Goal: Transaction & Acquisition: Obtain resource

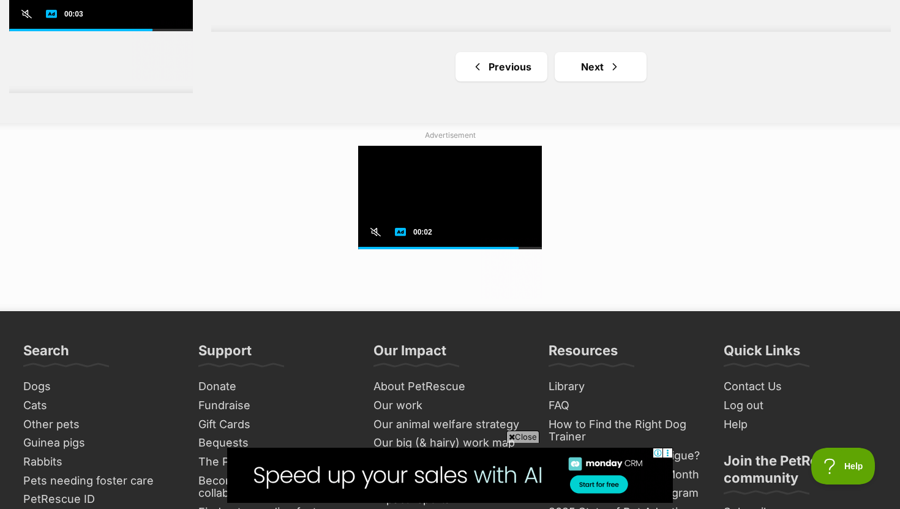
scroll to position [2379, 0]
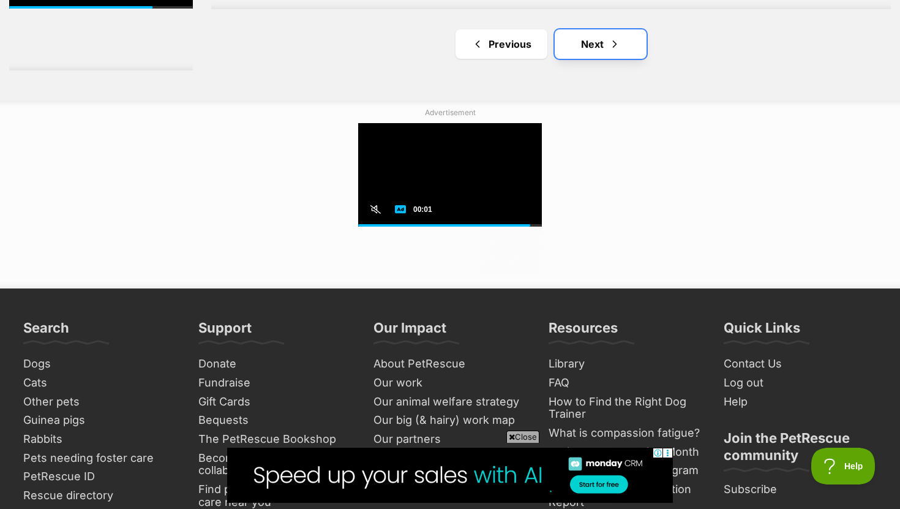
click at [619, 43] on span "Next page" at bounding box center [615, 44] width 12 height 15
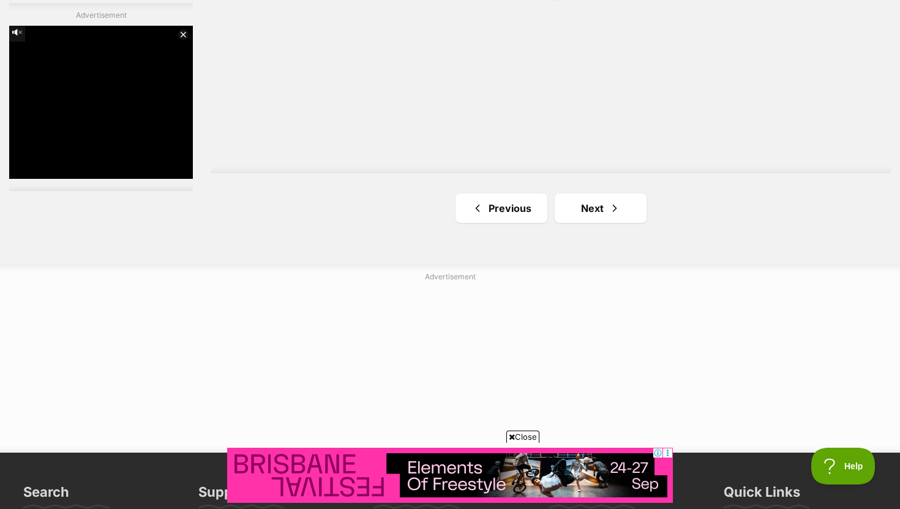
scroll to position [2304, 0]
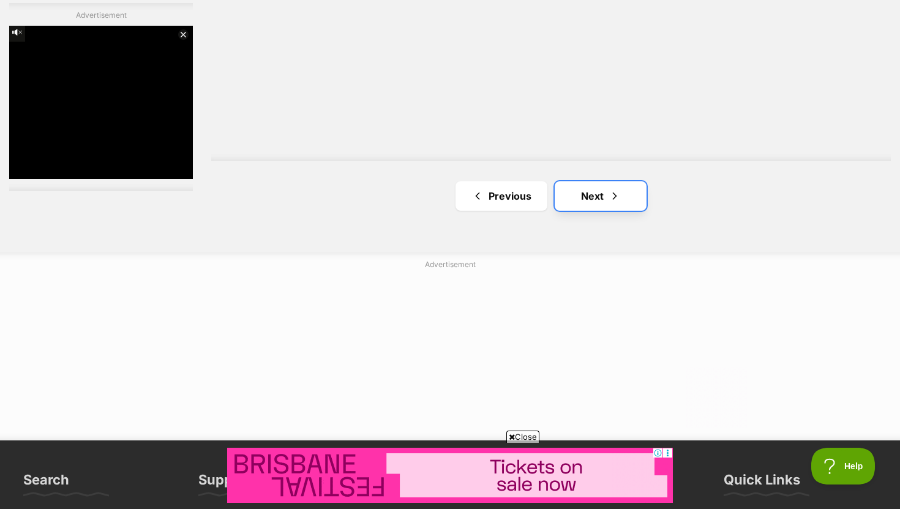
click at [610, 208] on link "Next" at bounding box center [601, 195] width 92 height 29
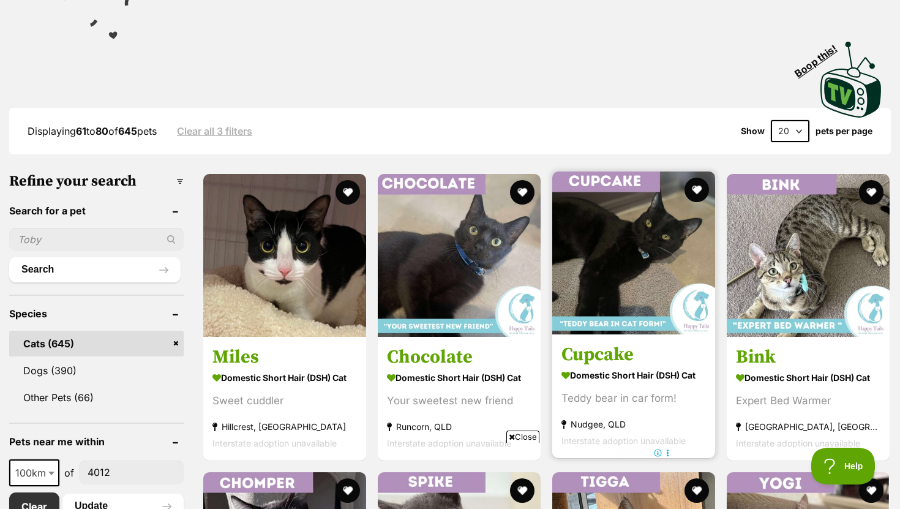
click at [577, 363] on h3 "Cupcake" at bounding box center [634, 354] width 145 height 23
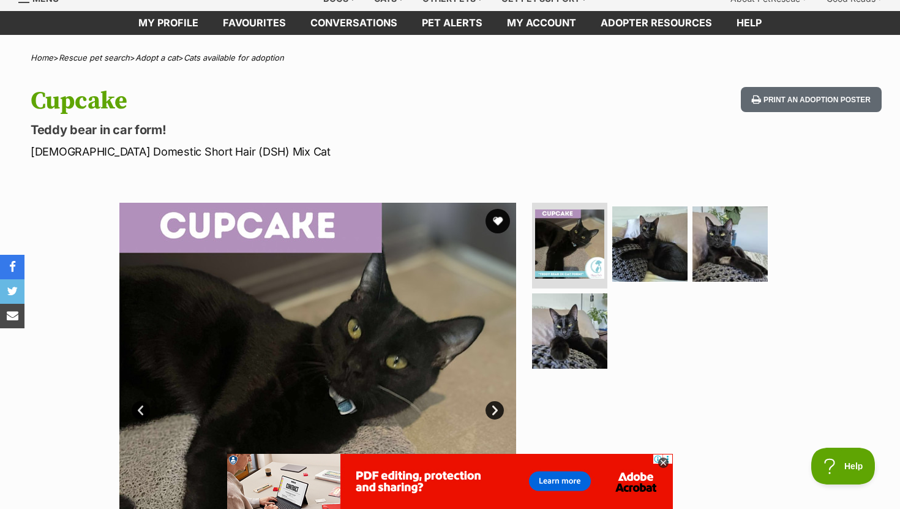
scroll to position [69, 0]
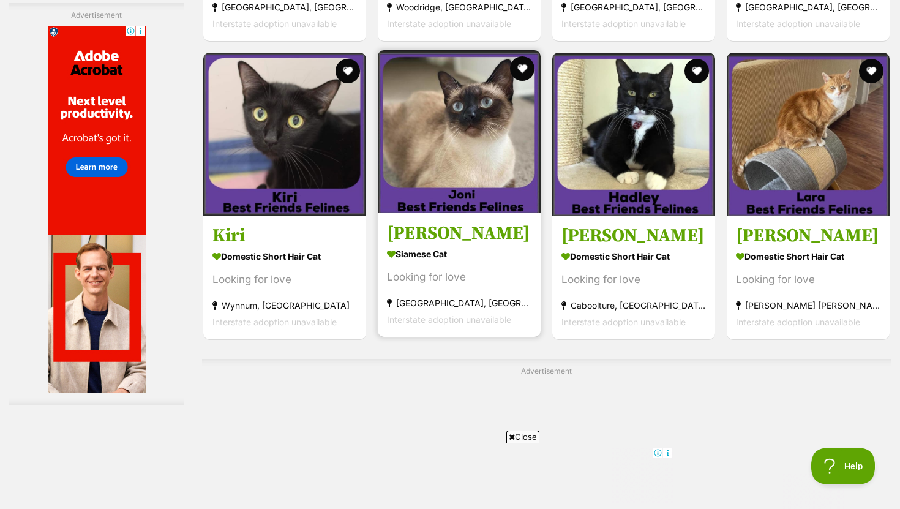
scroll to position [1830, 0]
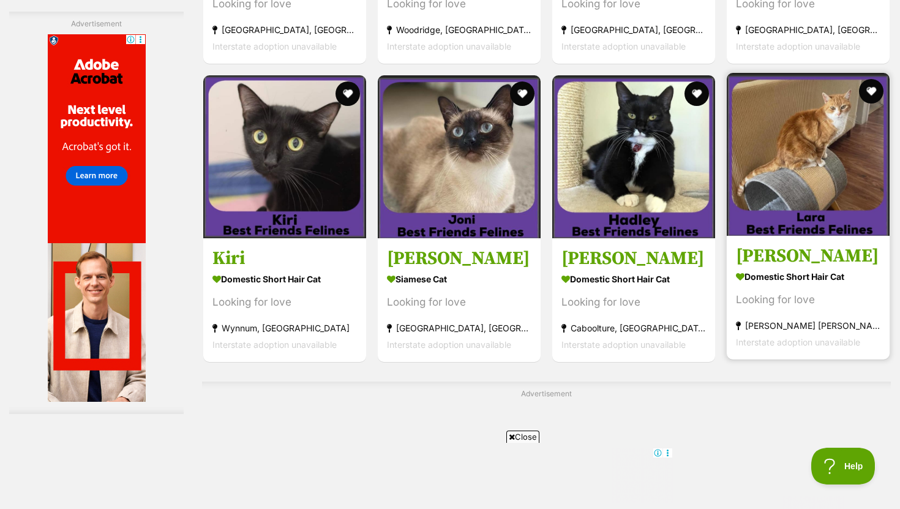
click at [768, 266] on h3 "Lara" at bounding box center [808, 255] width 145 height 23
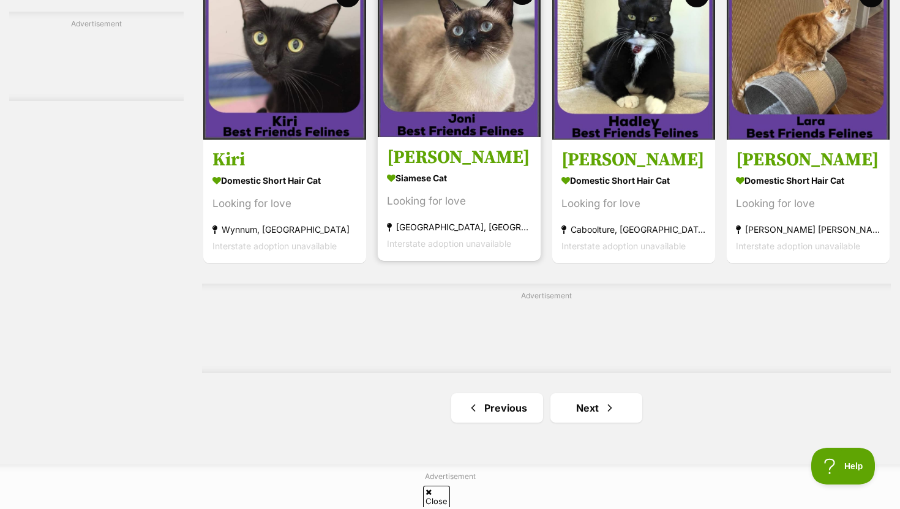
click at [402, 178] on strong "Siamese Cat" at bounding box center [459, 179] width 145 height 18
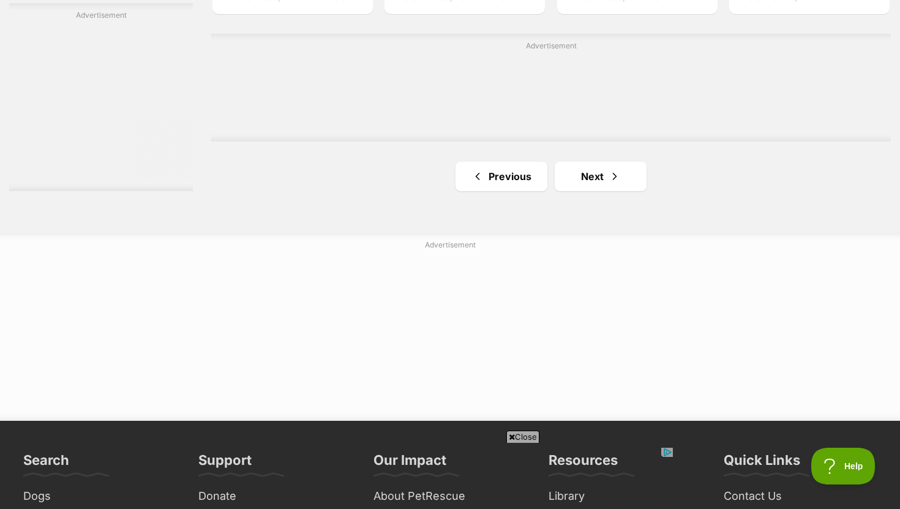
scroll to position [2211, 0]
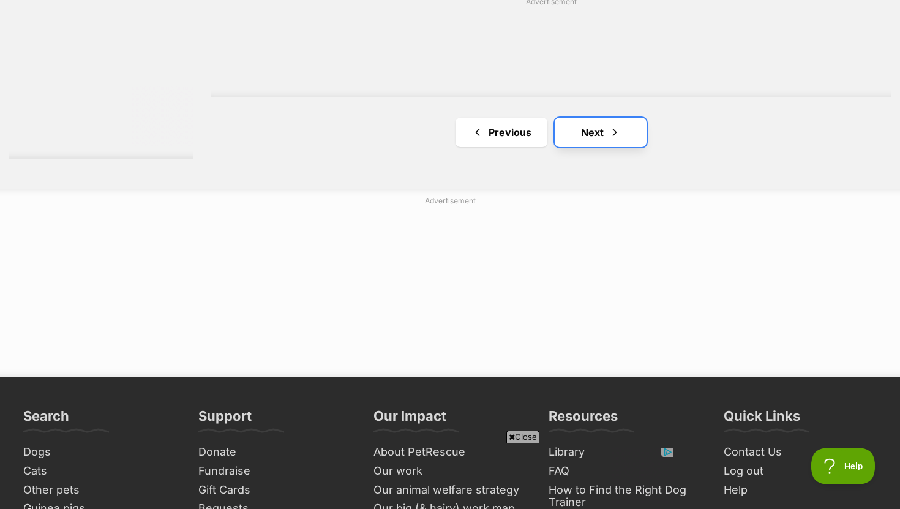
click at [620, 138] on span "Next page" at bounding box center [615, 132] width 12 height 15
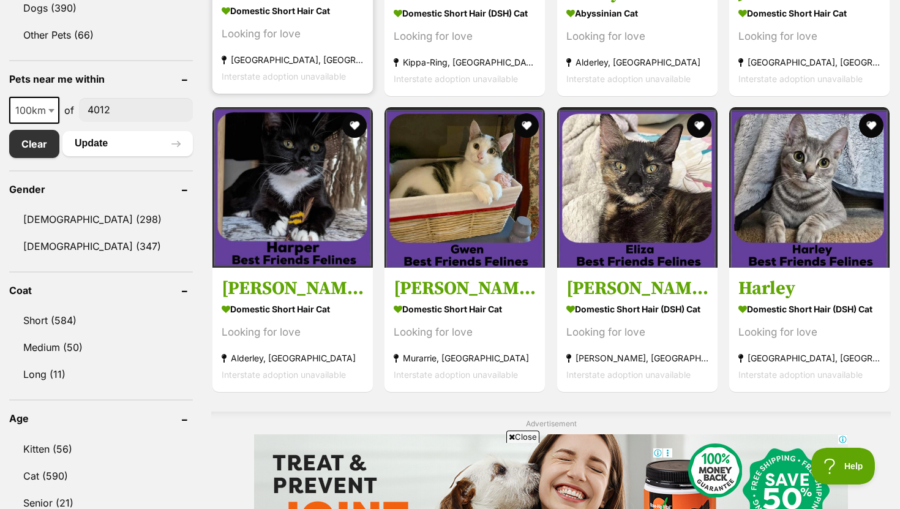
scroll to position [561, 0]
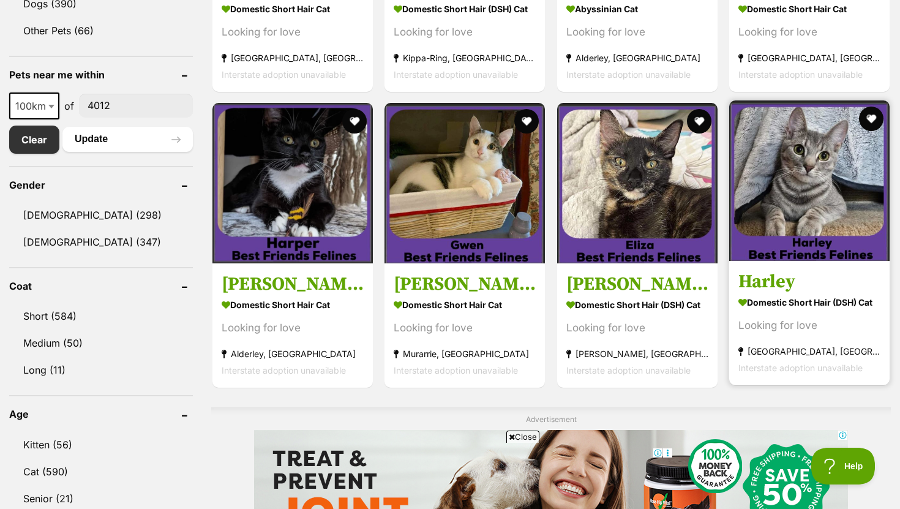
click at [785, 281] on h3 "Harley" at bounding box center [810, 281] width 142 height 23
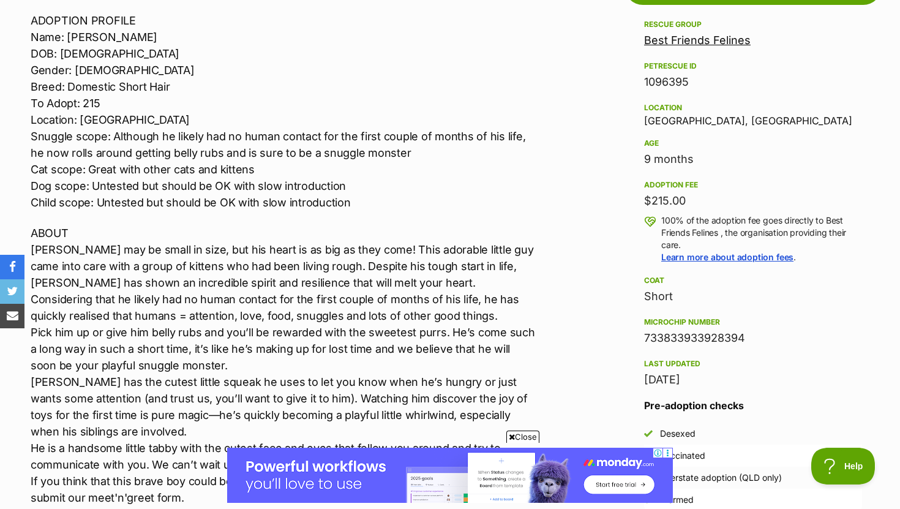
scroll to position [721, 0]
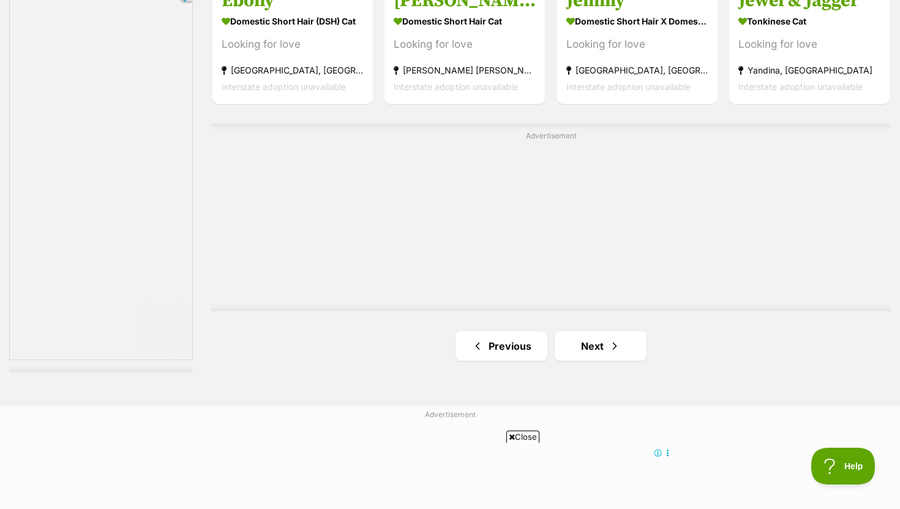
scroll to position [2183, 0]
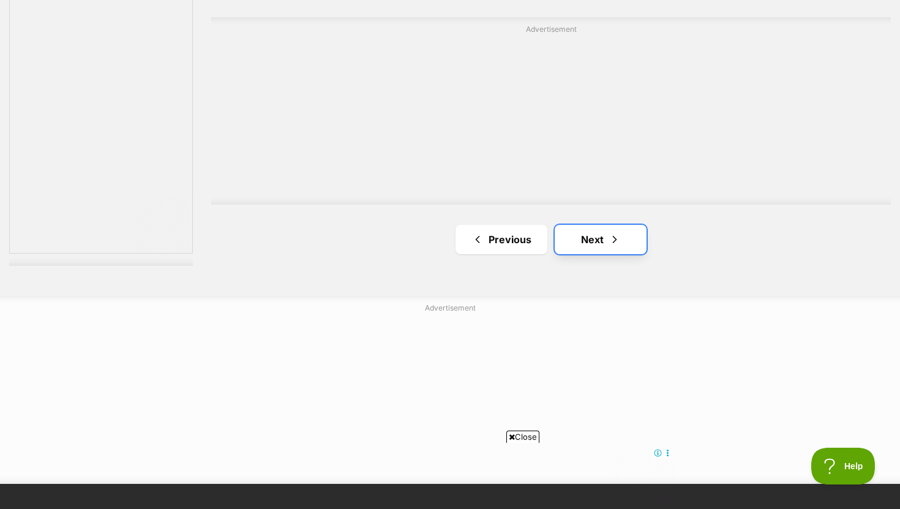
click at [609, 238] on span "Next page" at bounding box center [615, 239] width 12 height 15
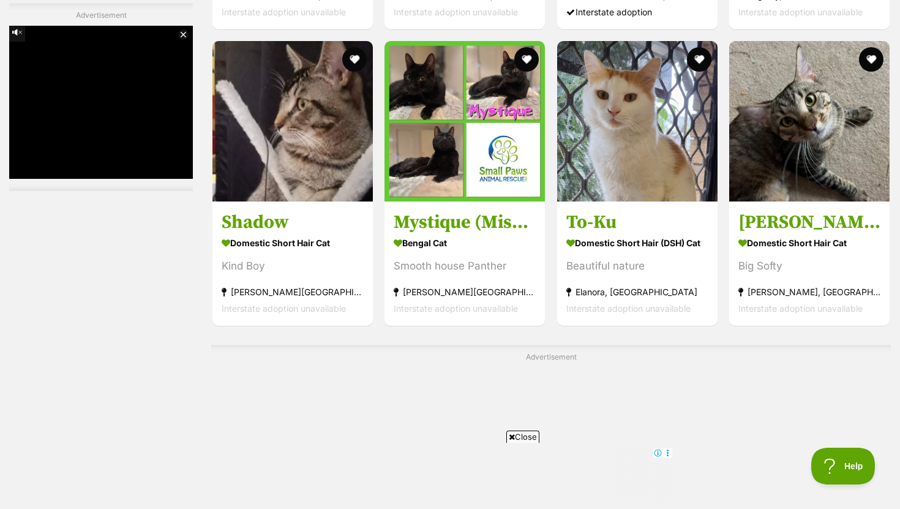
scroll to position [1931, 0]
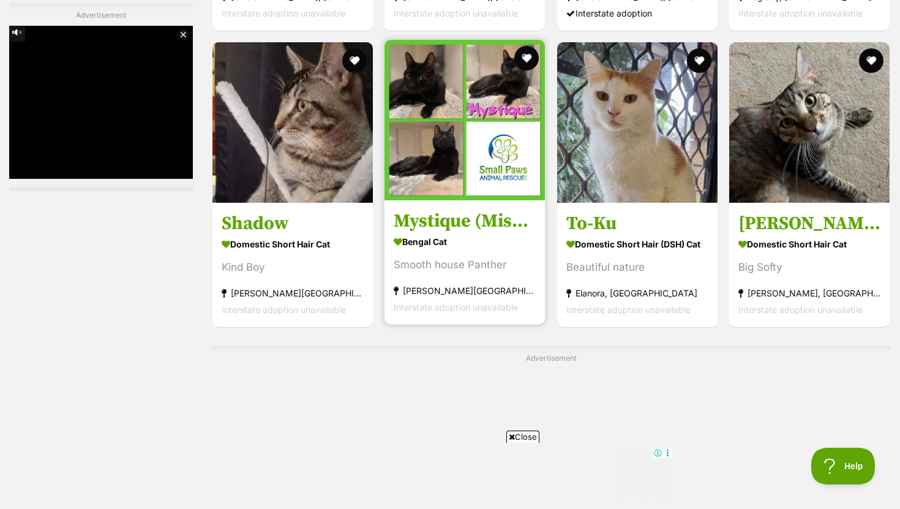
click at [489, 236] on strong "Bengal Cat" at bounding box center [465, 241] width 142 height 18
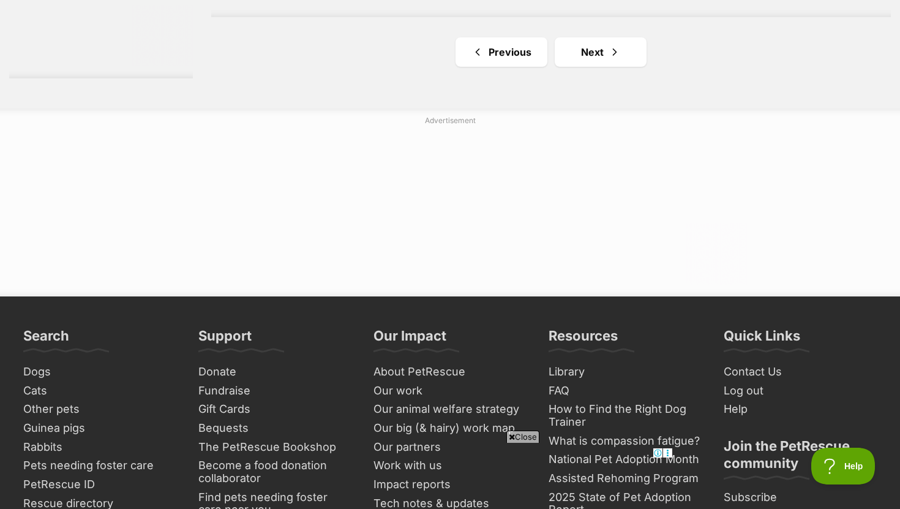
scroll to position [2453, 0]
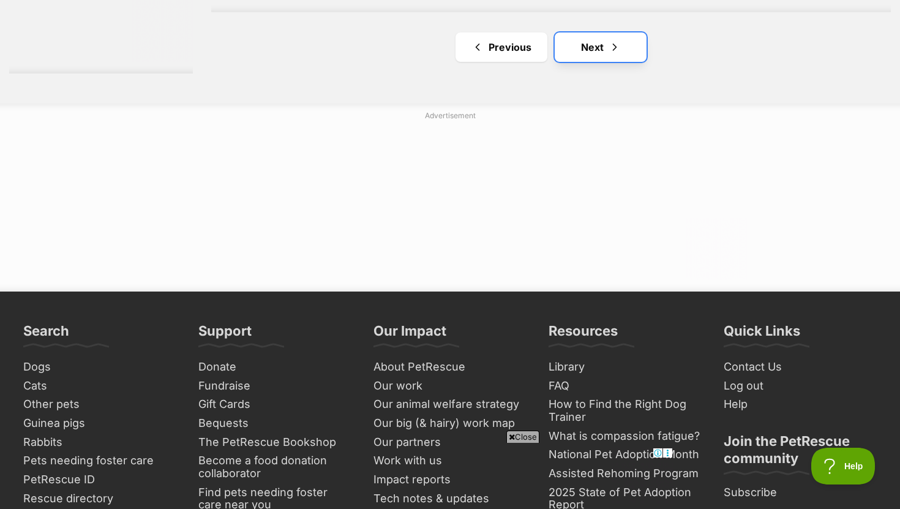
click at [638, 50] on link "Next" at bounding box center [601, 46] width 92 height 29
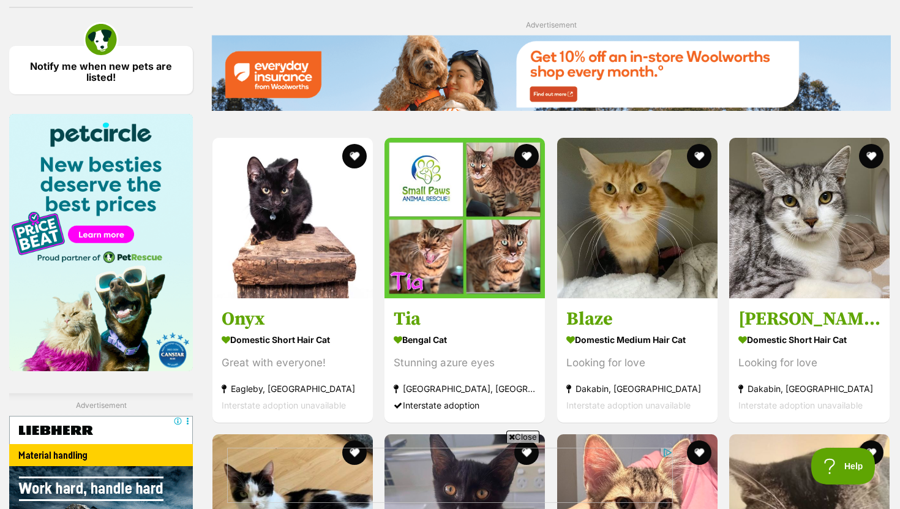
scroll to position [1487, 0]
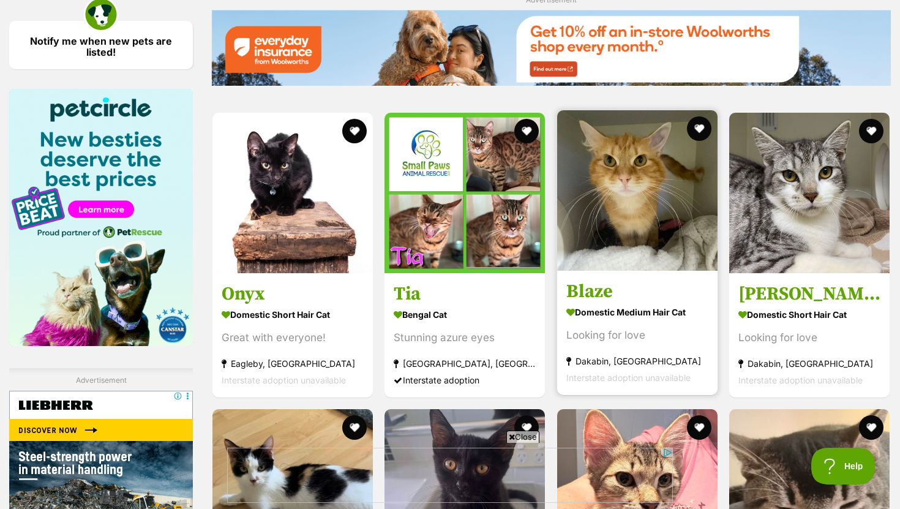
click at [562, 287] on link "Blaze Domestic Medium Hair Cat Looking for love Dakabin, QLD Interstate adoptio…" at bounding box center [637, 333] width 160 height 124
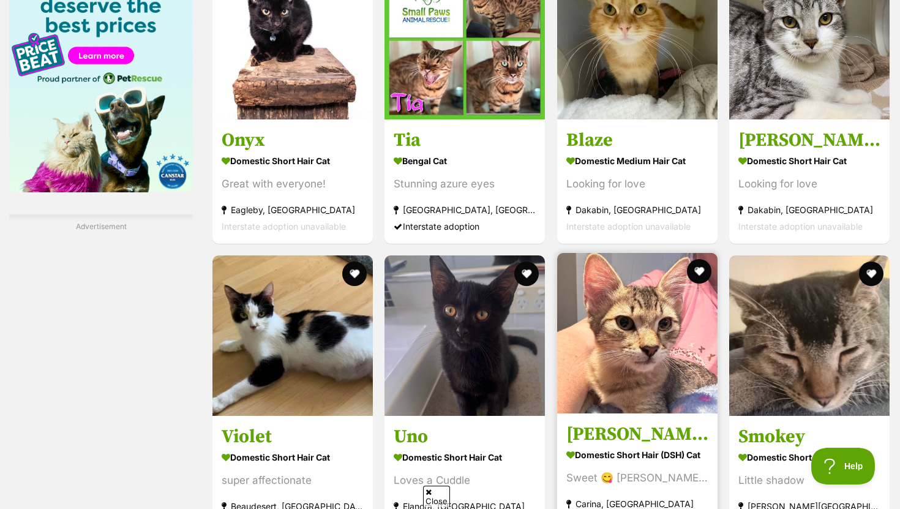
click at [604, 346] on img at bounding box center [637, 333] width 160 height 160
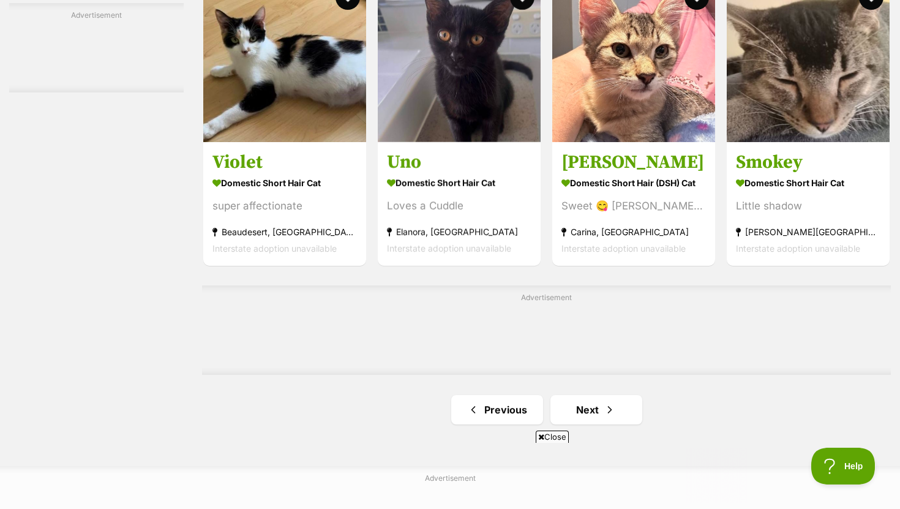
click at [568, 310] on div "Advertisement" at bounding box center [546, 329] width 689 height 89
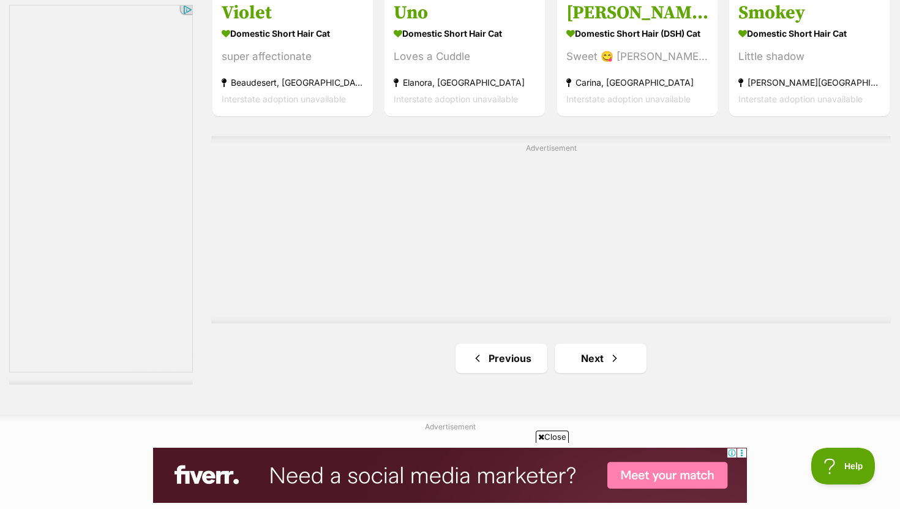
scroll to position [2066, 0]
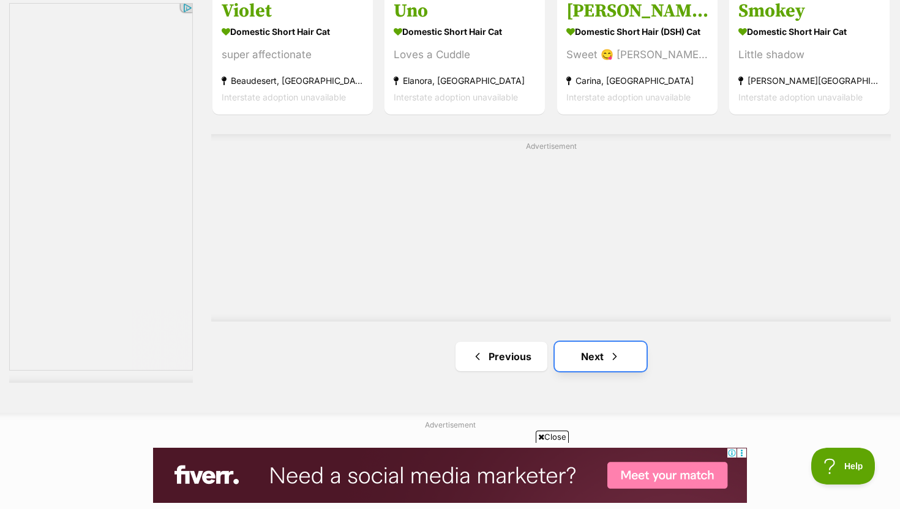
click at [609, 357] on span "Next page" at bounding box center [615, 356] width 12 height 15
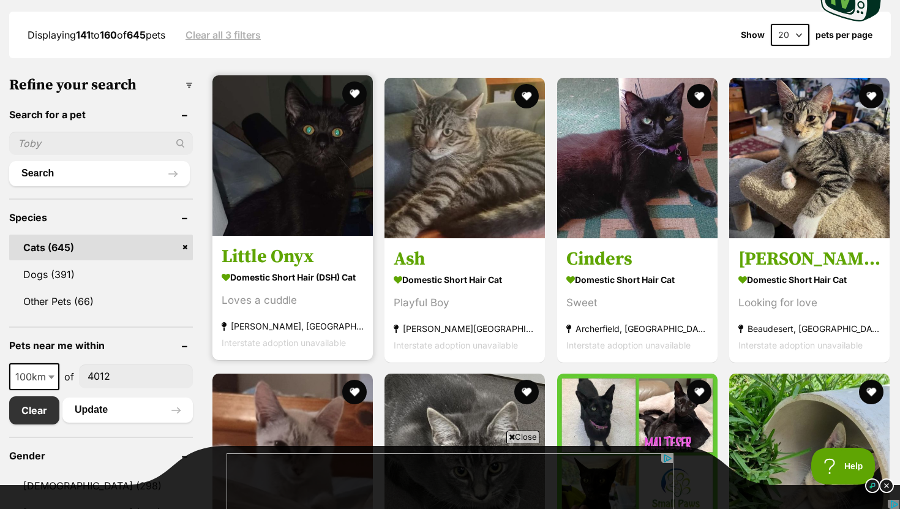
click at [301, 274] on strong "Domestic Short Hair (DSH) Cat" at bounding box center [293, 277] width 142 height 18
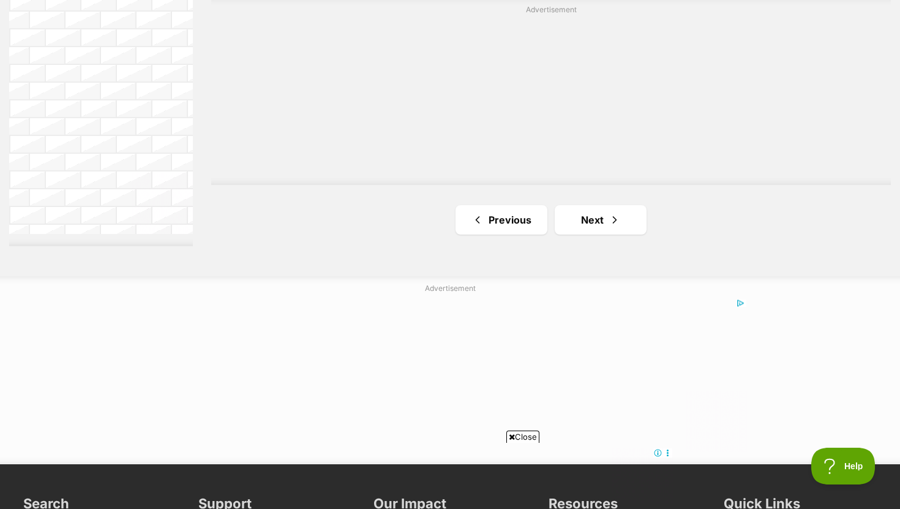
scroll to position [2221, 0]
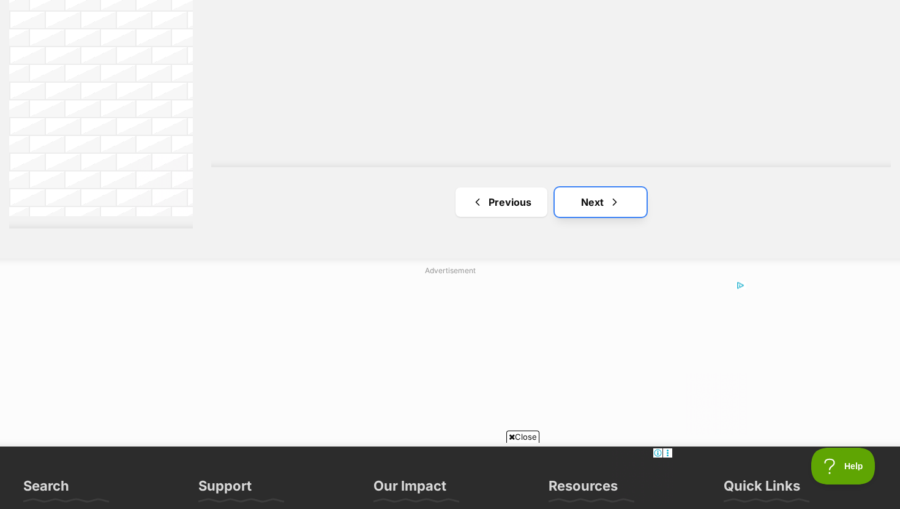
click at [632, 204] on link "Next" at bounding box center [601, 201] width 92 height 29
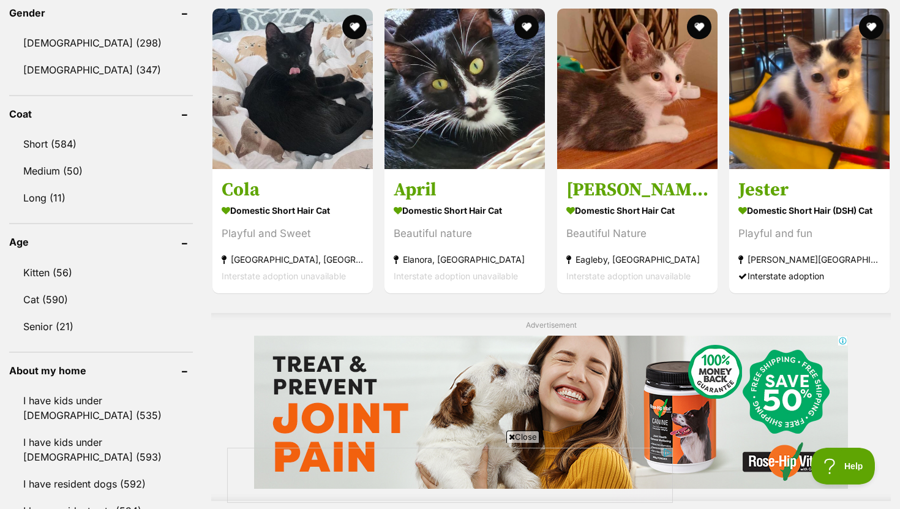
scroll to position [743, 0]
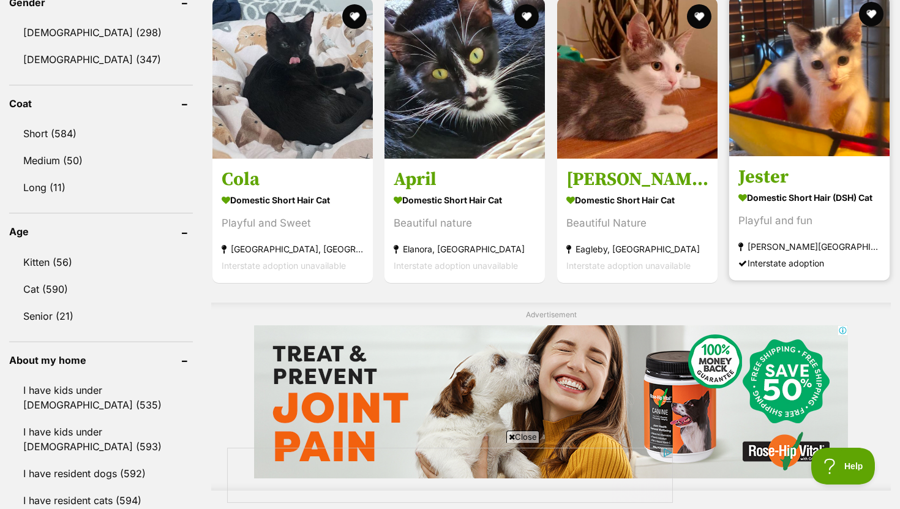
click at [785, 169] on h3 "Jester" at bounding box center [810, 176] width 142 height 23
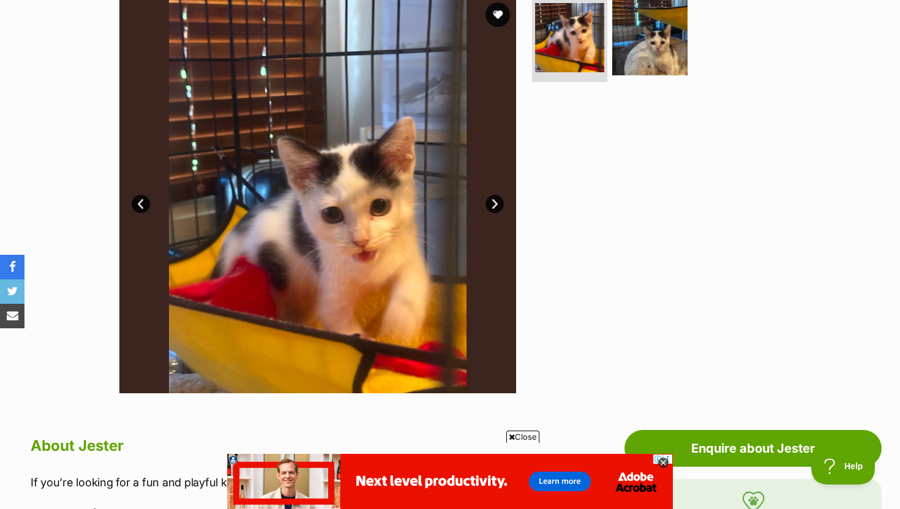
scroll to position [259, 0]
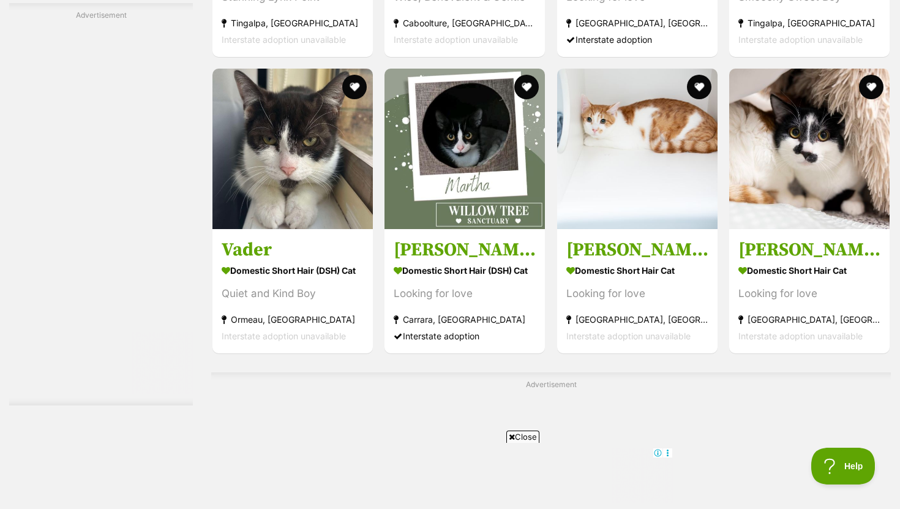
scroll to position [2293, 0]
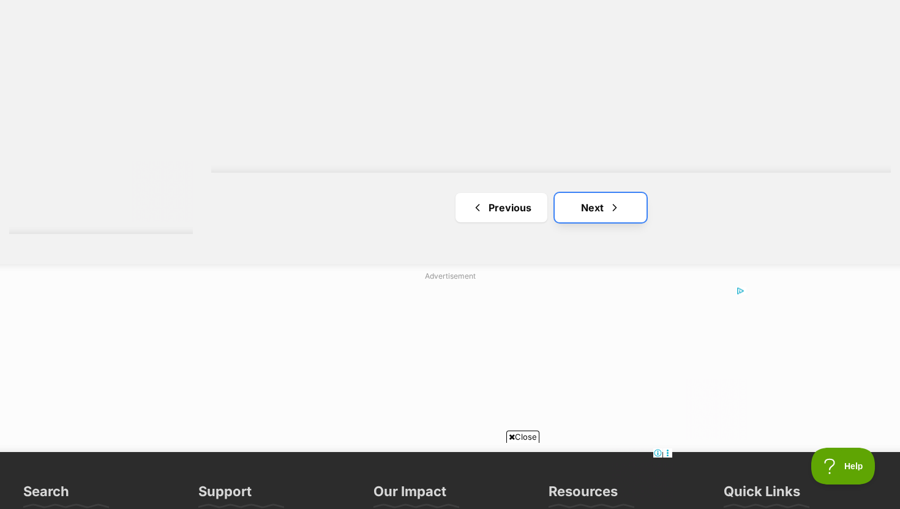
click at [613, 217] on link "Next" at bounding box center [601, 207] width 92 height 29
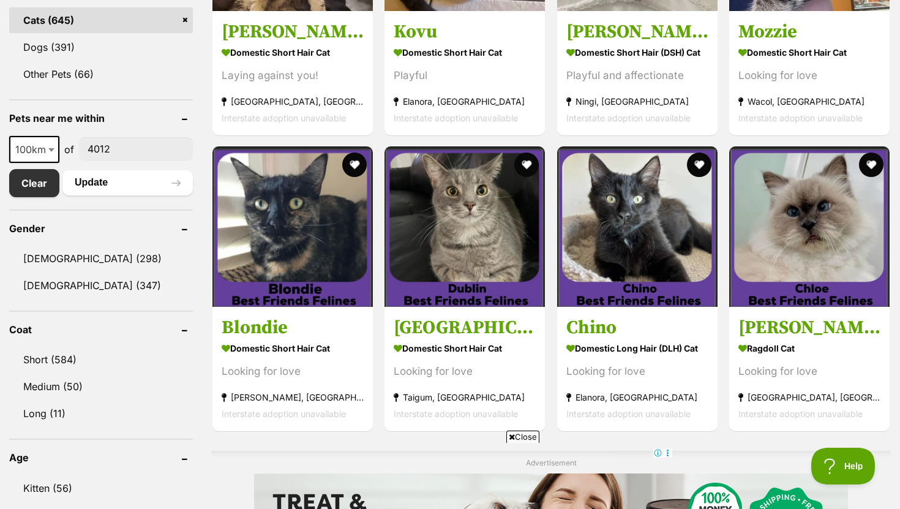
scroll to position [519, 0]
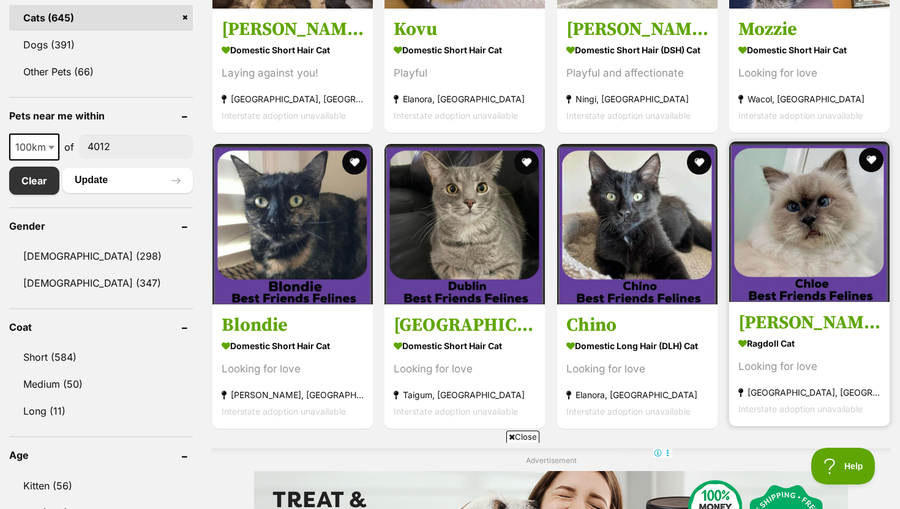
click at [774, 315] on h3 "[PERSON_NAME]" at bounding box center [810, 322] width 142 height 23
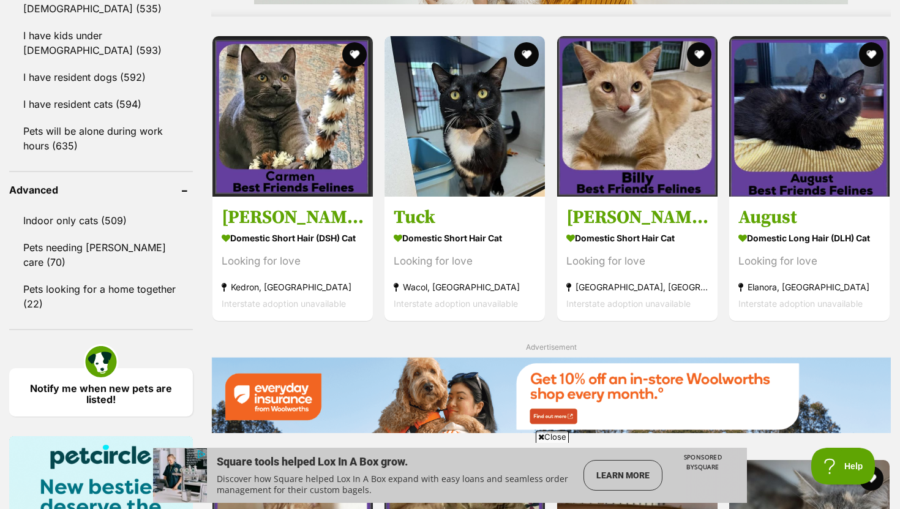
scroll to position [1139, 0]
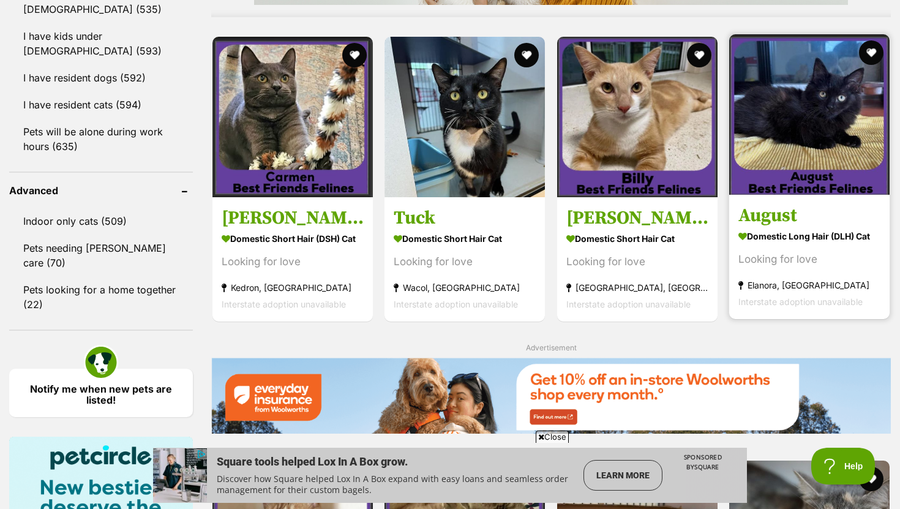
click at [779, 229] on link "August Domestic Long Hair (DLH) Cat Looking for love Elanora, QLD Interstate ad…" at bounding box center [810, 256] width 160 height 124
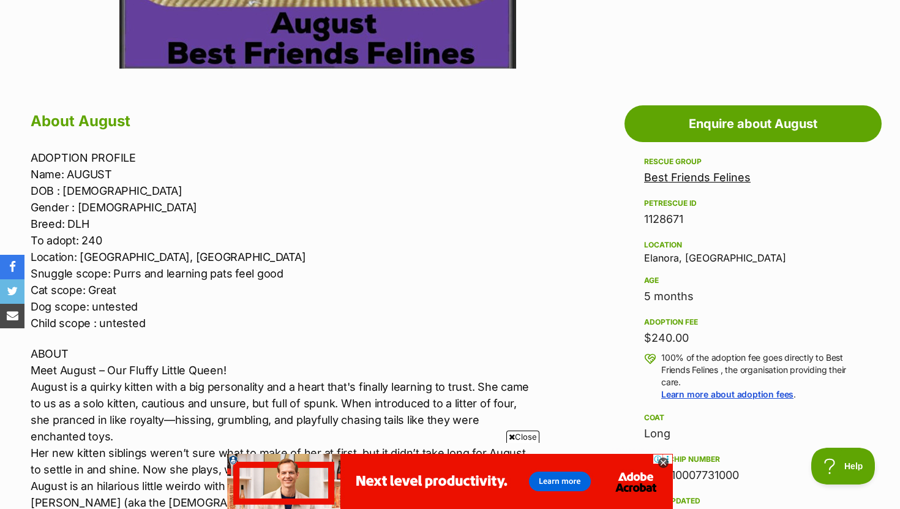
scroll to position [584, 0]
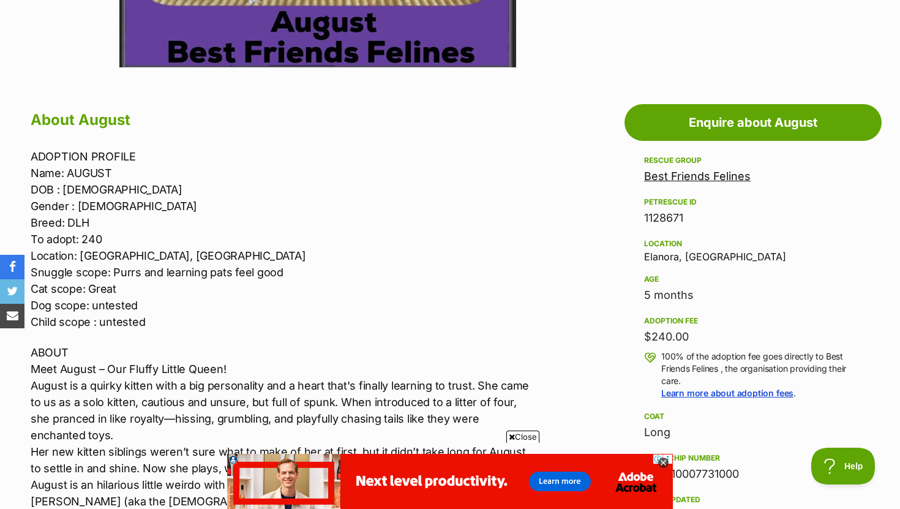
click at [716, 179] on link "Best Friends Felines" at bounding box center [697, 176] width 107 height 13
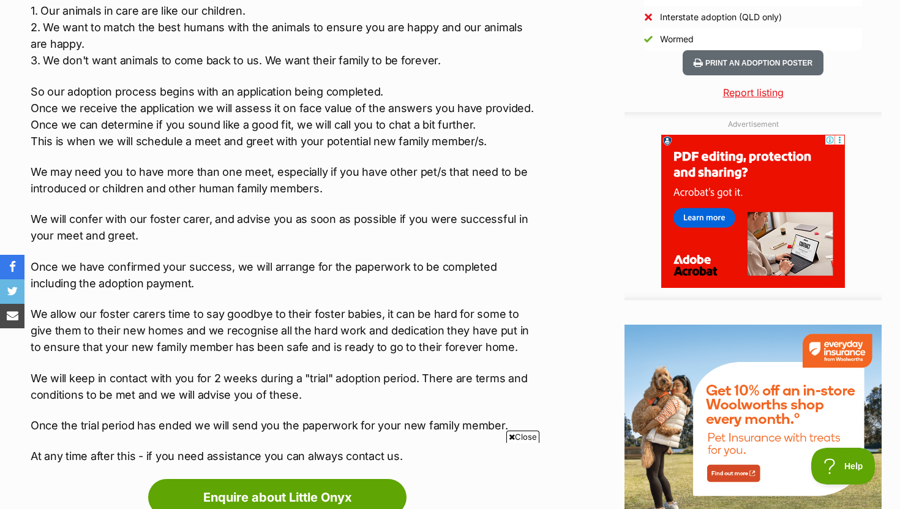
scroll to position [1248, 0]
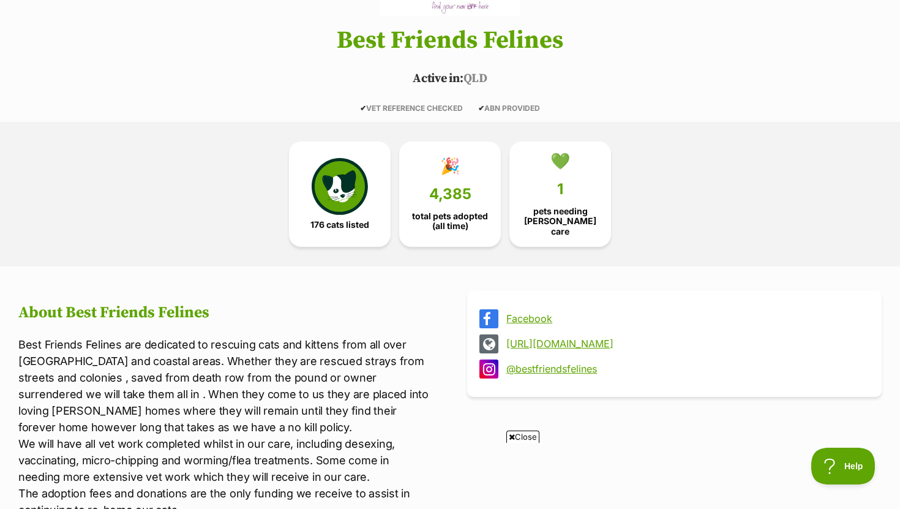
scroll to position [200, 0]
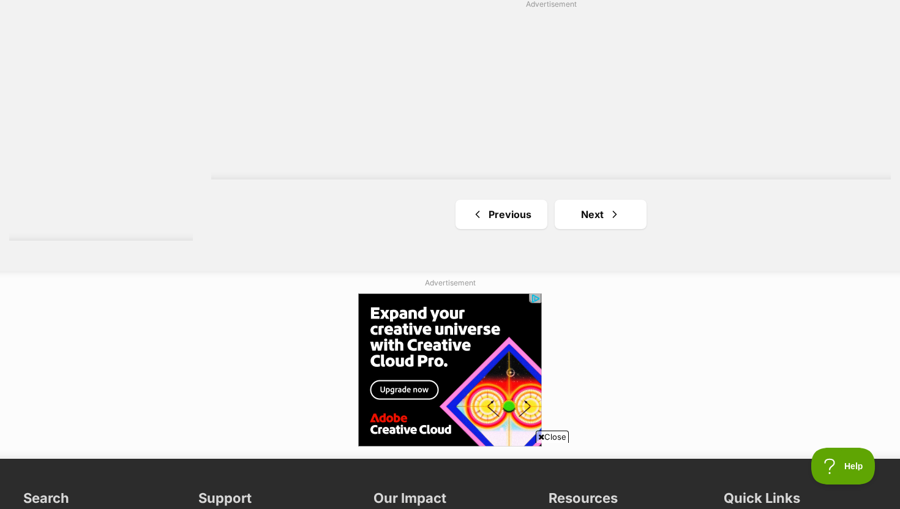
scroll to position [2271, 0]
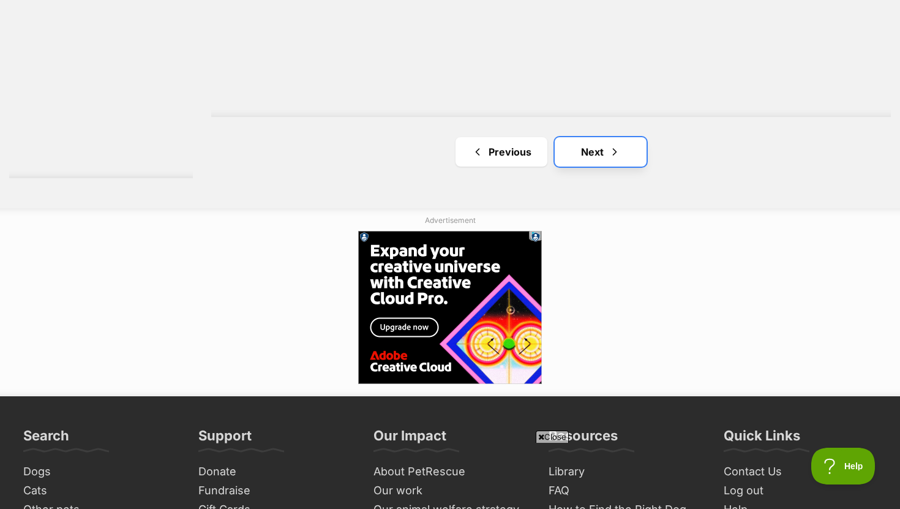
click at [597, 159] on link "Next" at bounding box center [601, 151] width 92 height 29
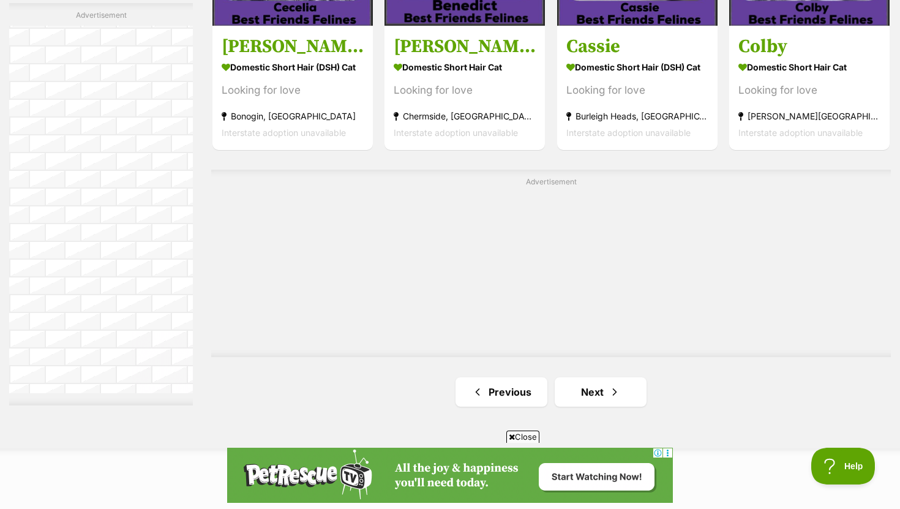
scroll to position [2120, 0]
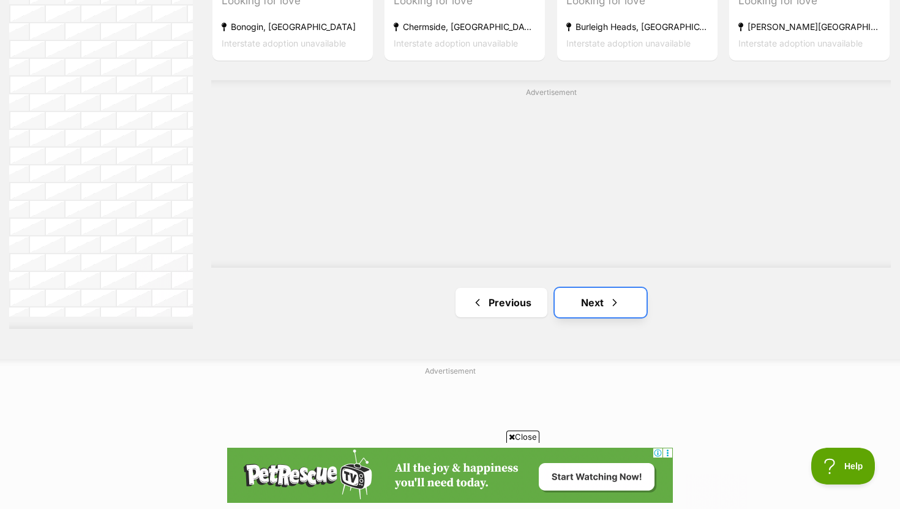
click at [596, 292] on link "Next" at bounding box center [601, 302] width 92 height 29
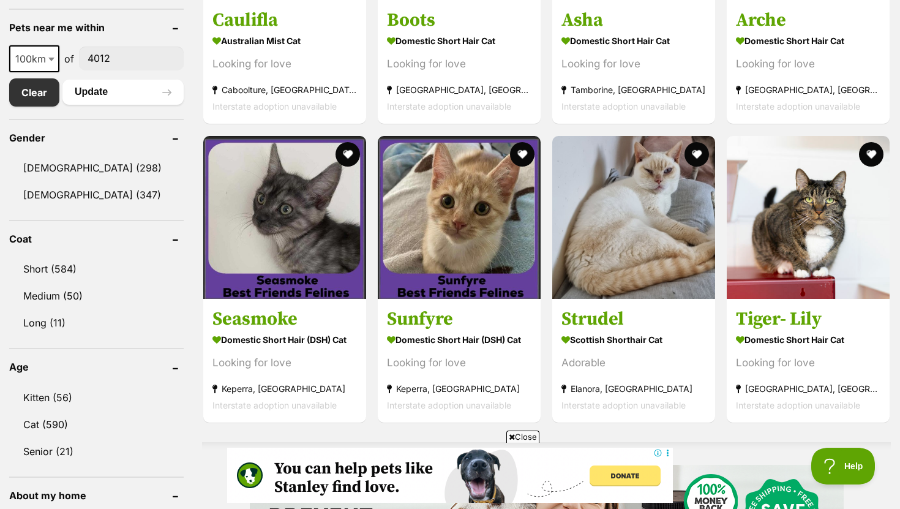
scroll to position [608, 0]
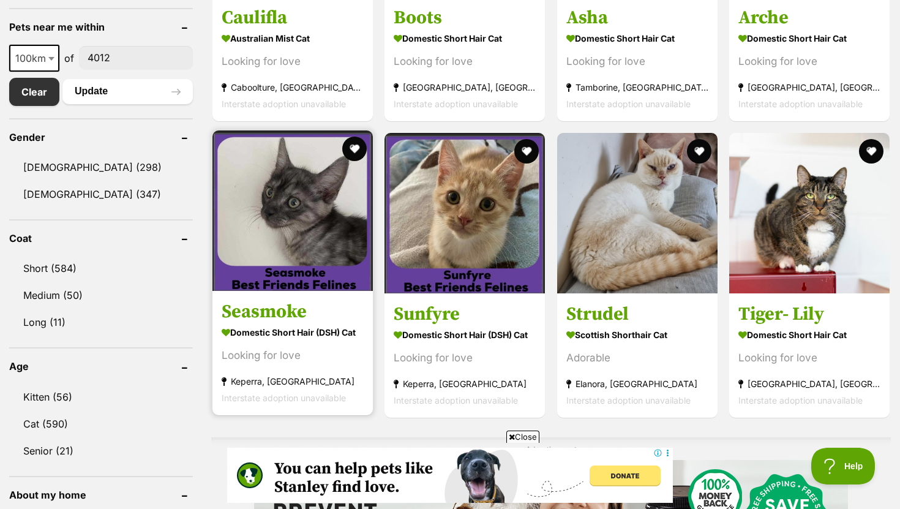
click at [314, 312] on h3 "Seasmoke" at bounding box center [293, 311] width 142 height 23
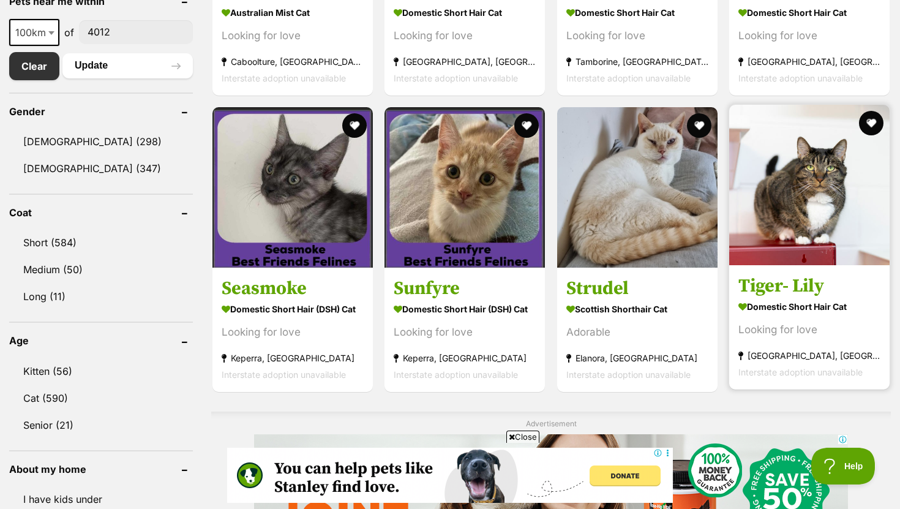
scroll to position [652, 0]
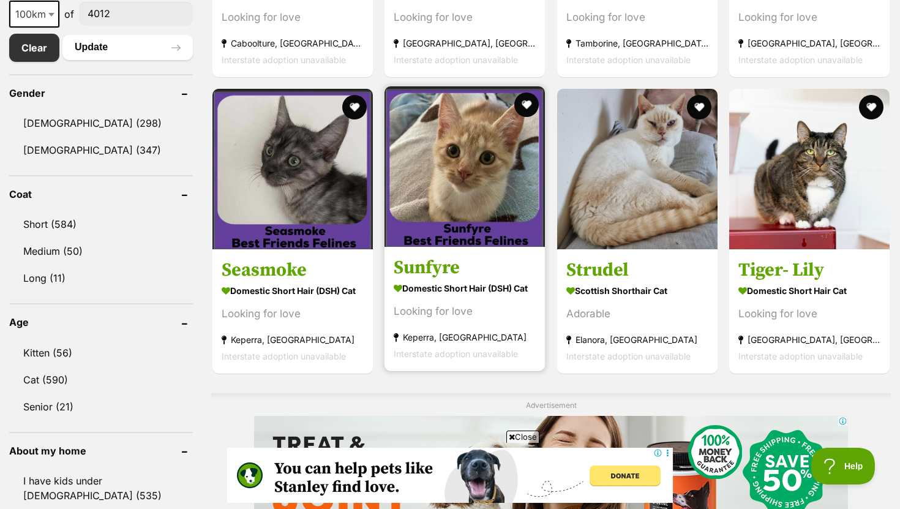
click at [450, 271] on h3 "Sunfyre" at bounding box center [465, 267] width 142 height 23
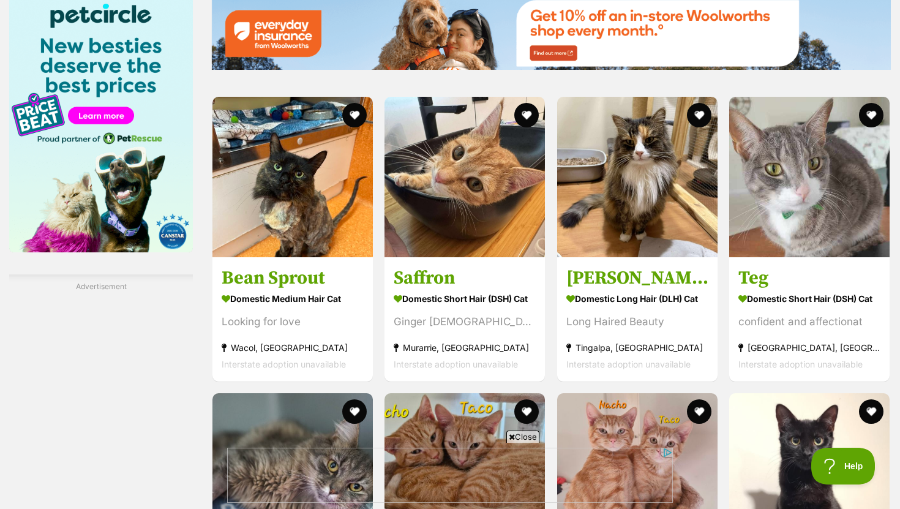
scroll to position [1578, 0]
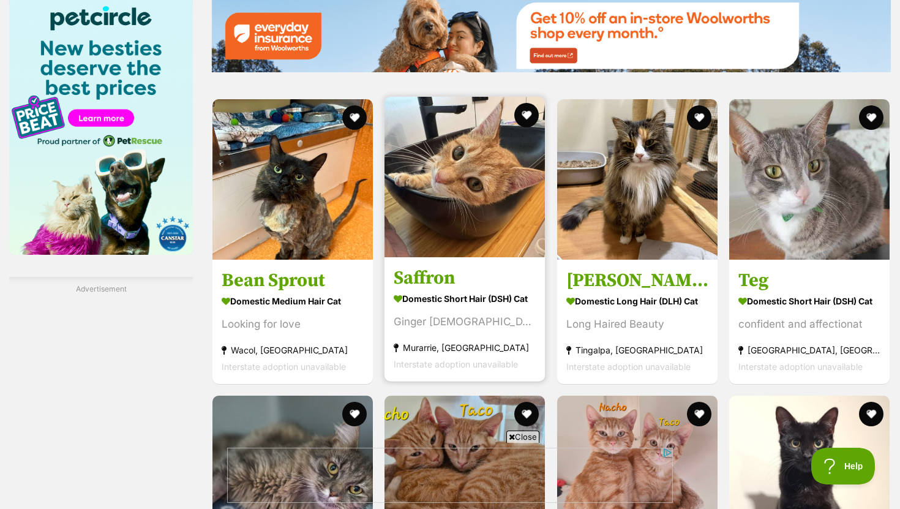
click at [507, 323] on div "Ginger [DEMOGRAPHIC_DATA] Beauty" at bounding box center [465, 322] width 142 height 17
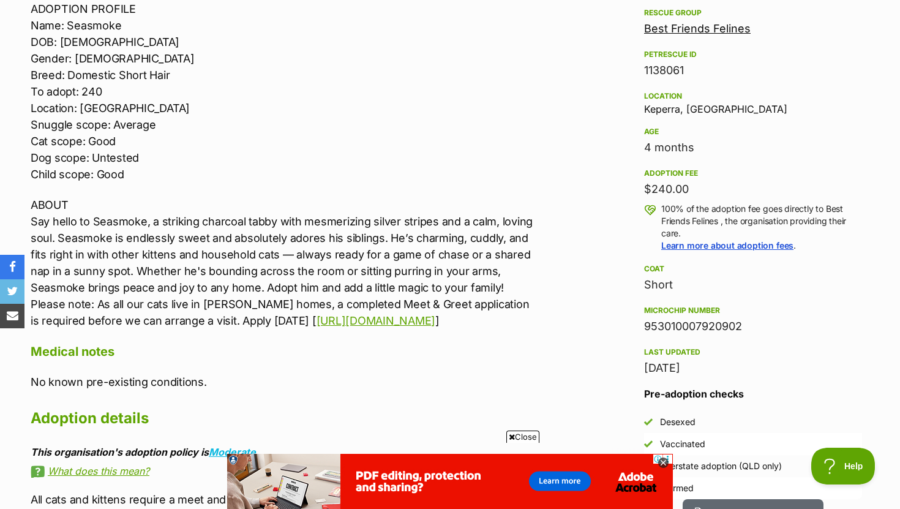
scroll to position [718, 0]
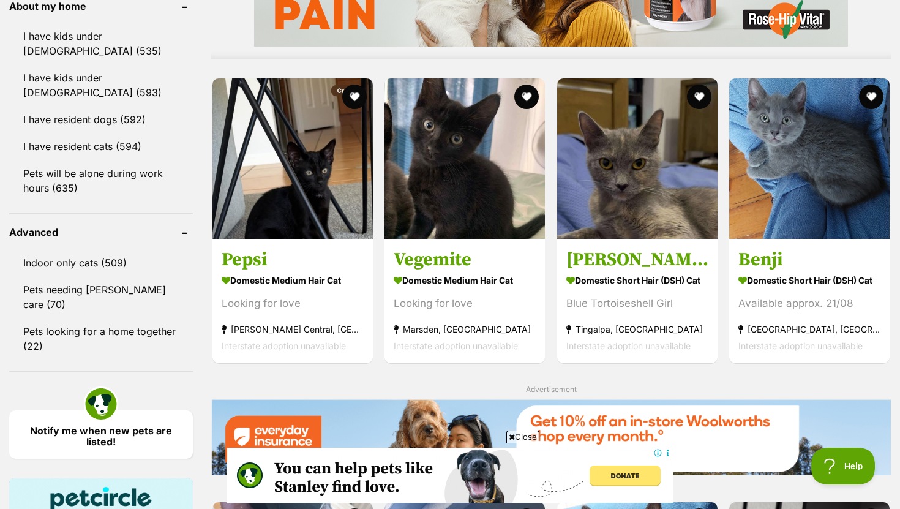
scroll to position [1095, 0]
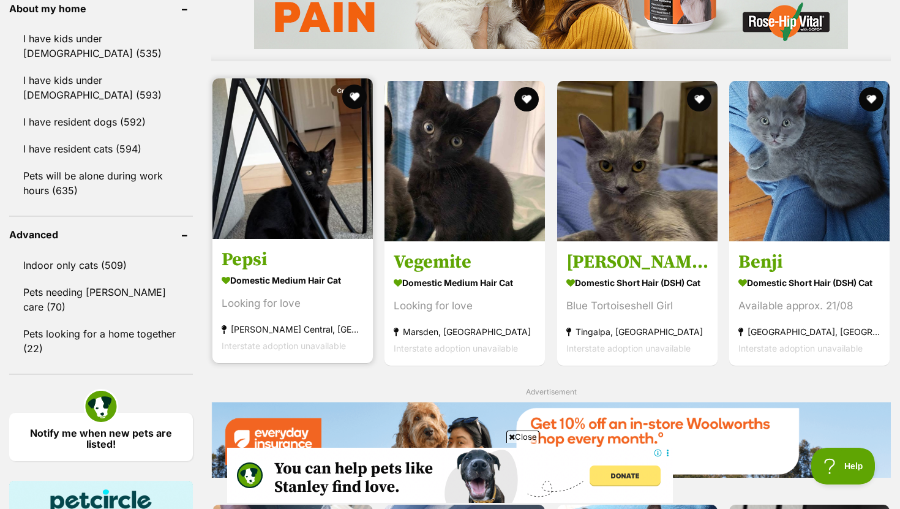
click at [264, 273] on link "Pepsi Domestic Medium Hair Cat Looking for love Logan Central, QLD Interstate a…" at bounding box center [293, 300] width 160 height 124
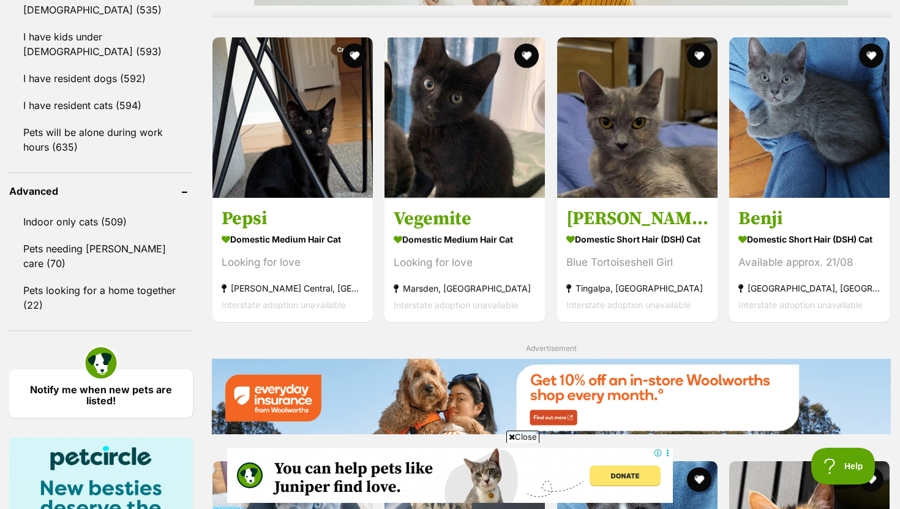
scroll to position [1151, 0]
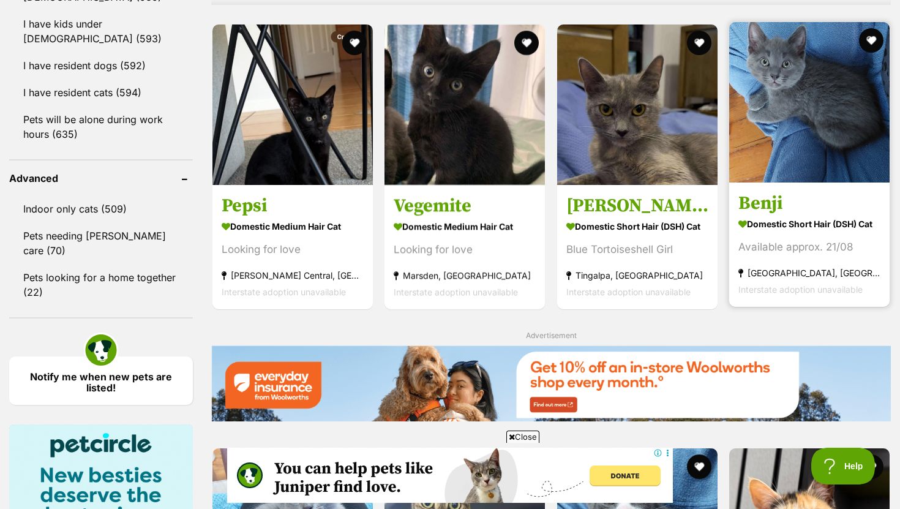
click at [788, 215] on link "Benji Domestic Short Hair (DSH) Cat Available approx. 21/08 Carina Heights, QLD…" at bounding box center [810, 244] width 160 height 124
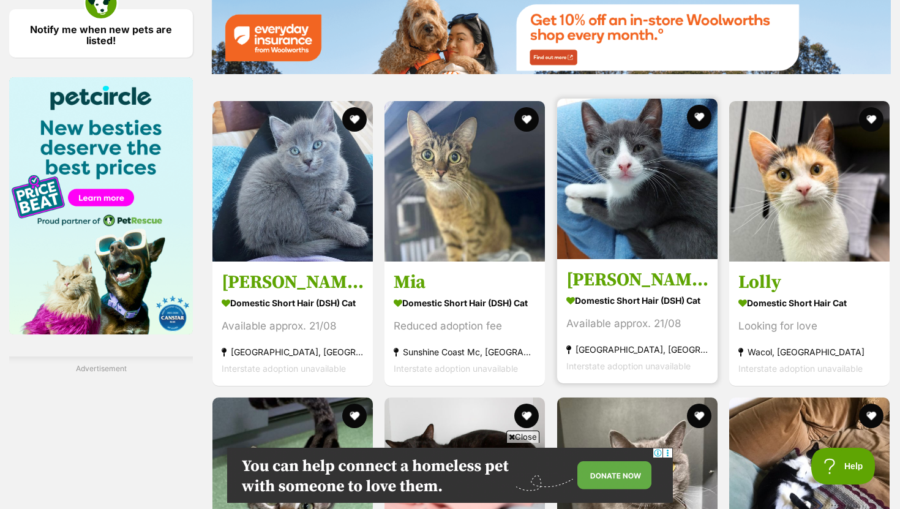
click at [616, 293] on link "Vinnie Domestic Short Hair (DSH) Cat Available approx. 21/08 Carina Heights, QL…" at bounding box center [637, 321] width 160 height 124
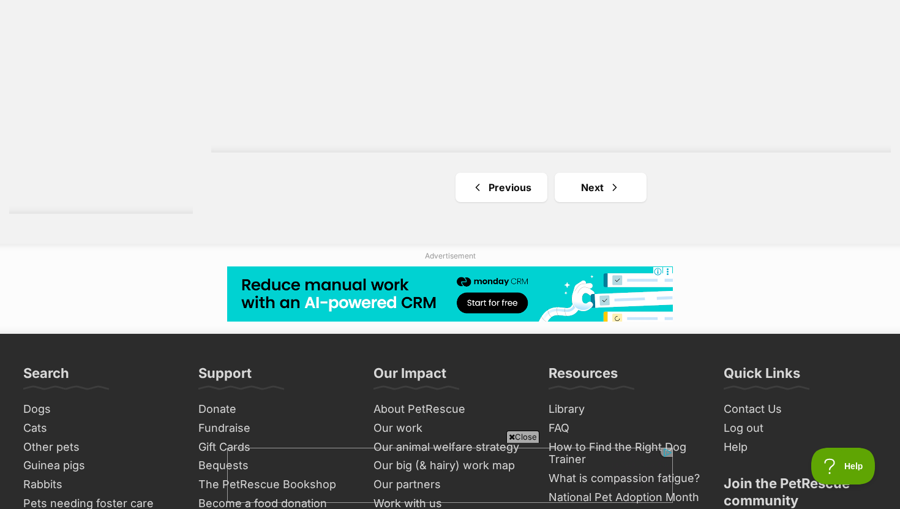
scroll to position [2236, 0]
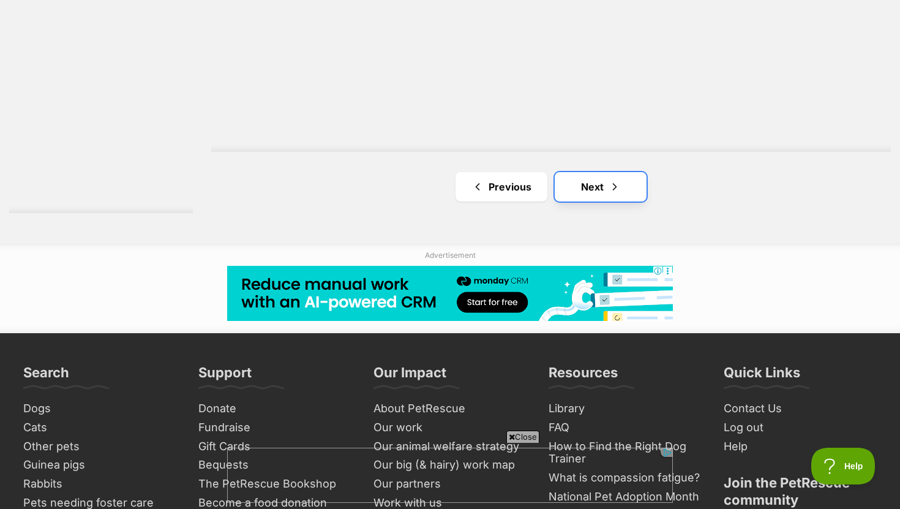
click at [616, 190] on span "Next page" at bounding box center [615, 186] width 12 height 15
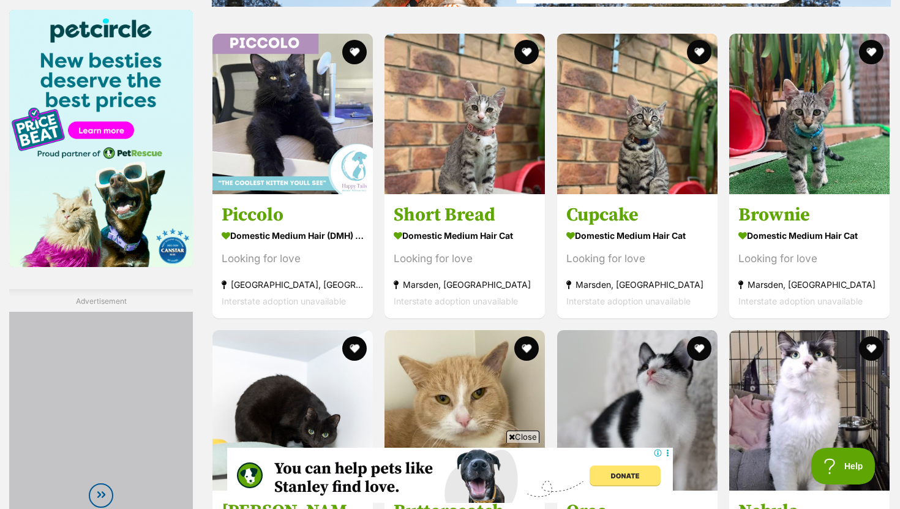
scroll to position [1566, 0]
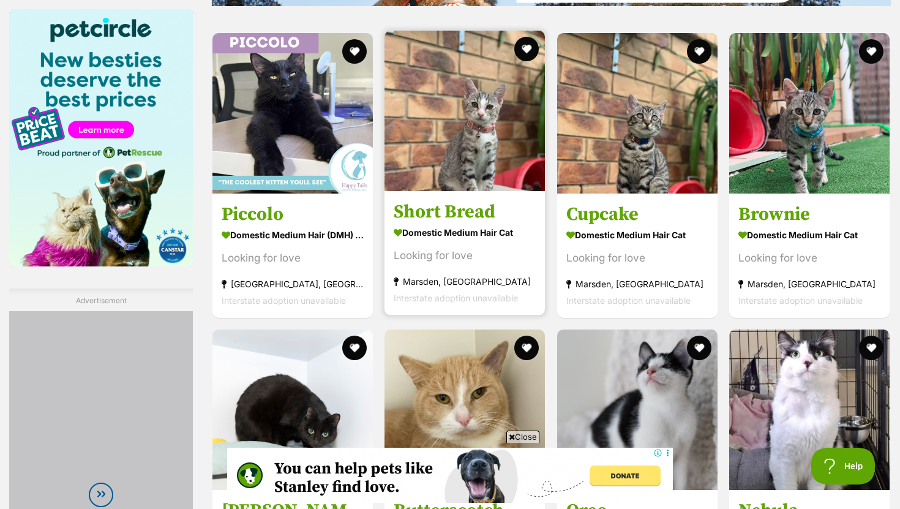
click at [459, 209] on h3 "Short Bread" at bounding box center [465, 211] width 142 height 23
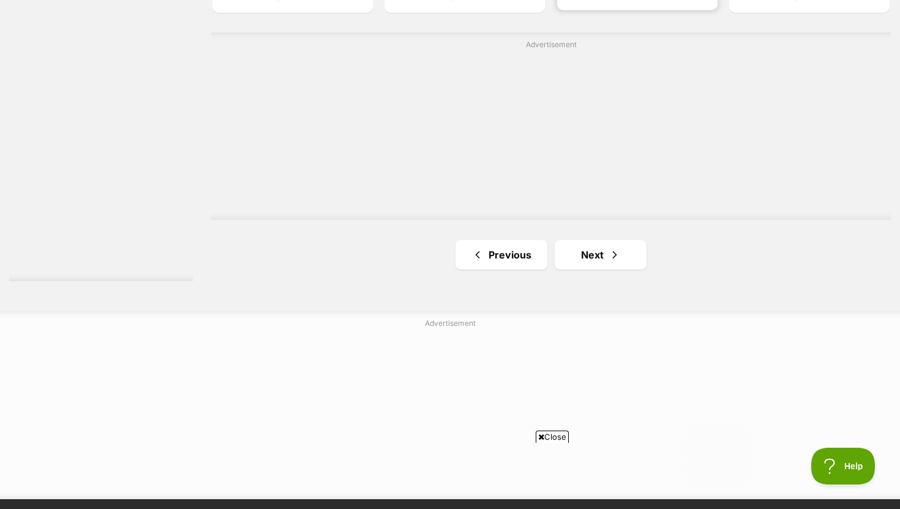
scroll to position [2172, 0]
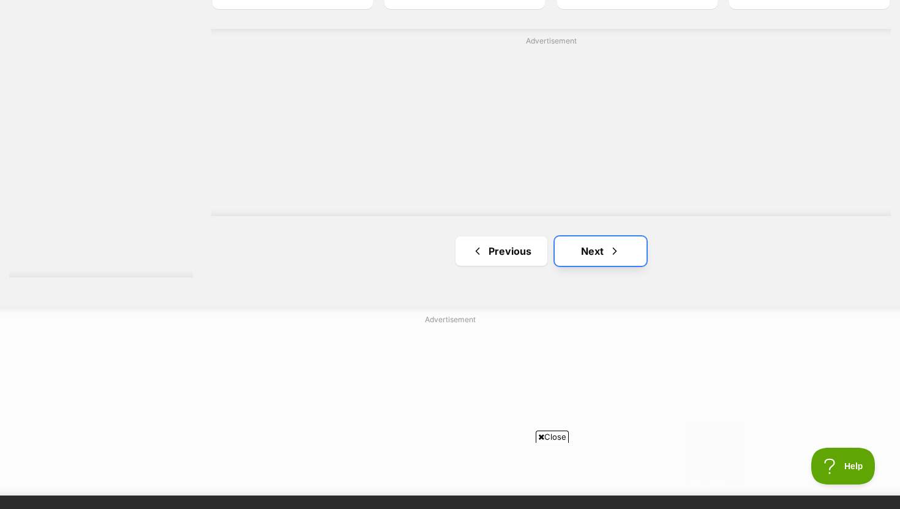
click at [574, 253] on link "Next" at bounding box center [601, 250] width 92 height 29
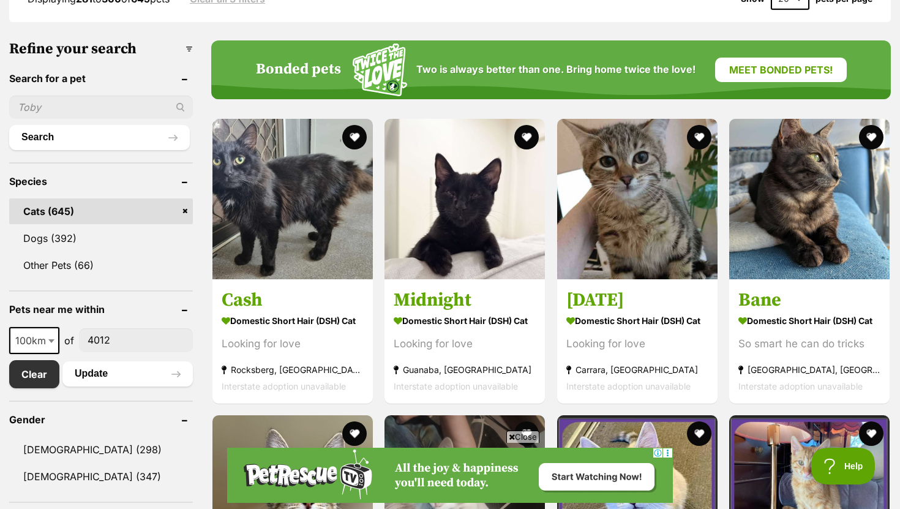
scroll to position [334, 0]
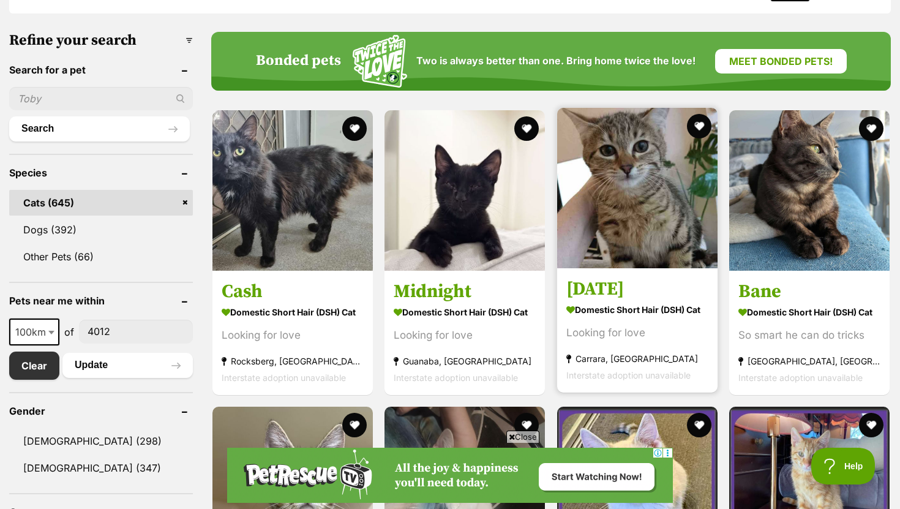
click at [605, 296] on h3 "[DATE]" at bounding box center [638, 288] width 142 height 23
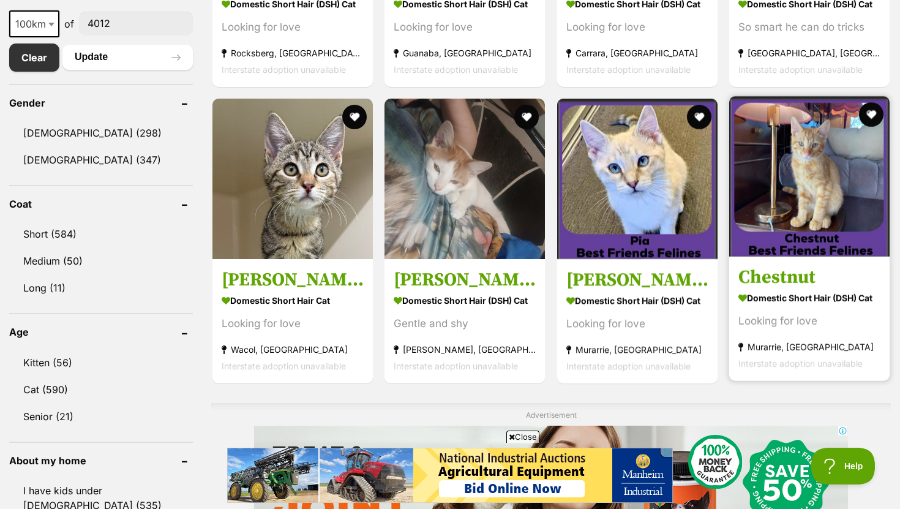
click at [750, 271] on h3 "Chestnut" at bounding box center [810, 277] width 142 height 23
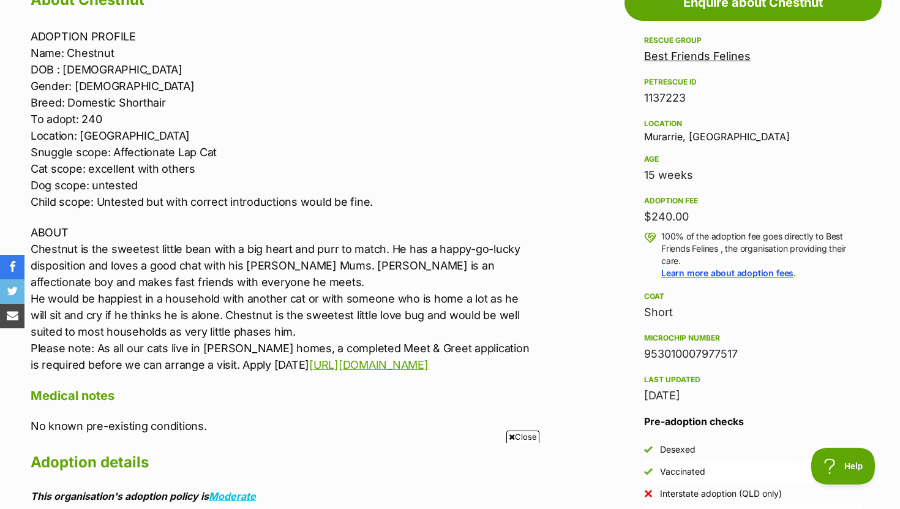
scroll to position [706, 0]
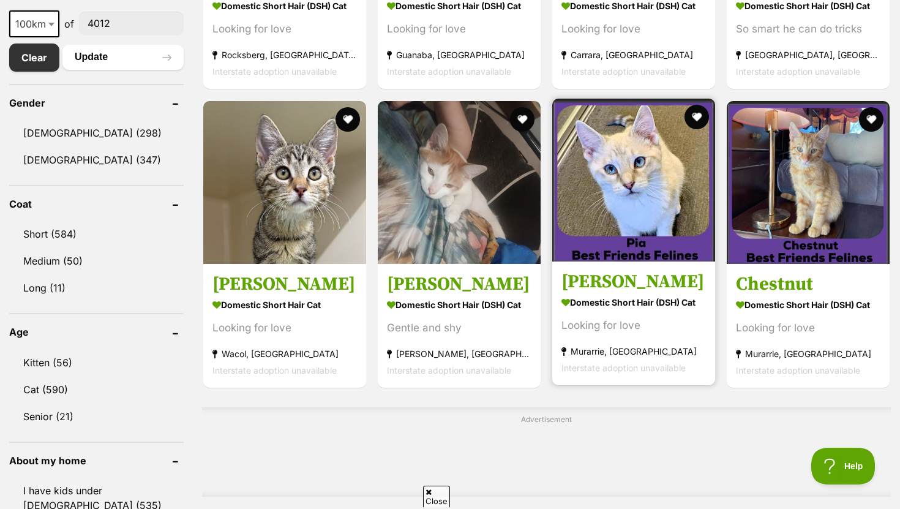
click at [589, 300] on strong "Domestic Short Hair (DSH) Cat" at bounding box center [634, 302] width 145 height 18
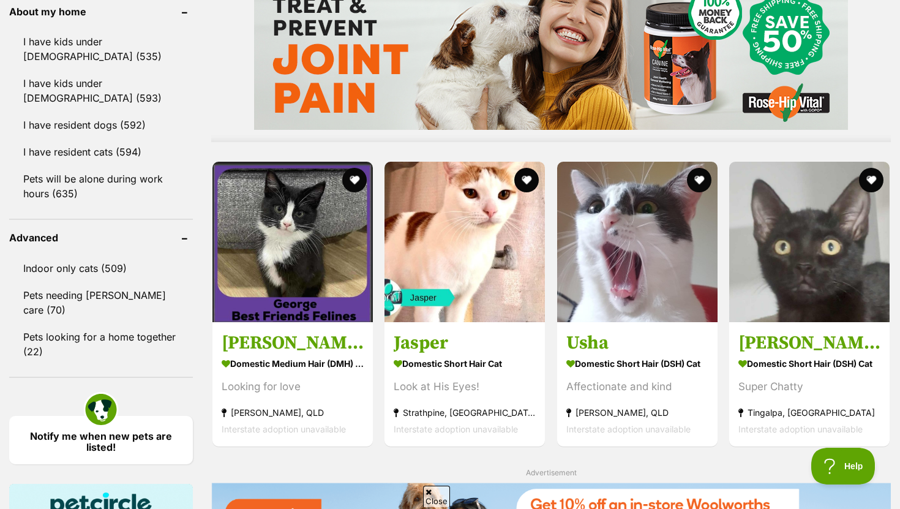
scroll to position [1091, 0]
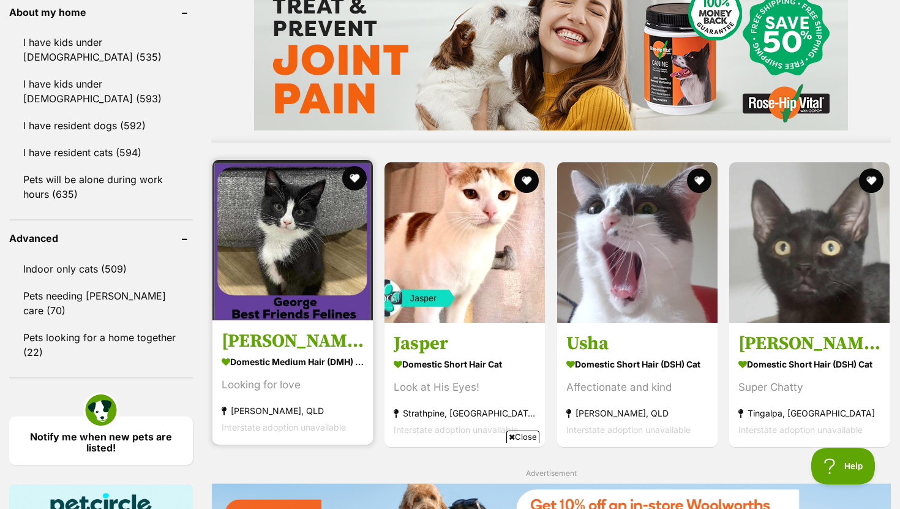
click at [312, 352] on h3 "[PERSON_NAME]" at bounding box center [293, 340] width 142 height 23
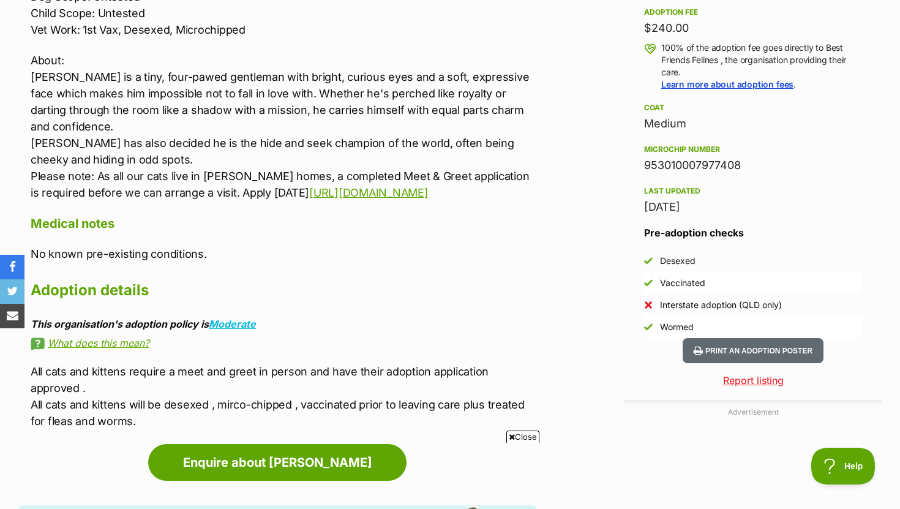
scroll to position [895, 0]
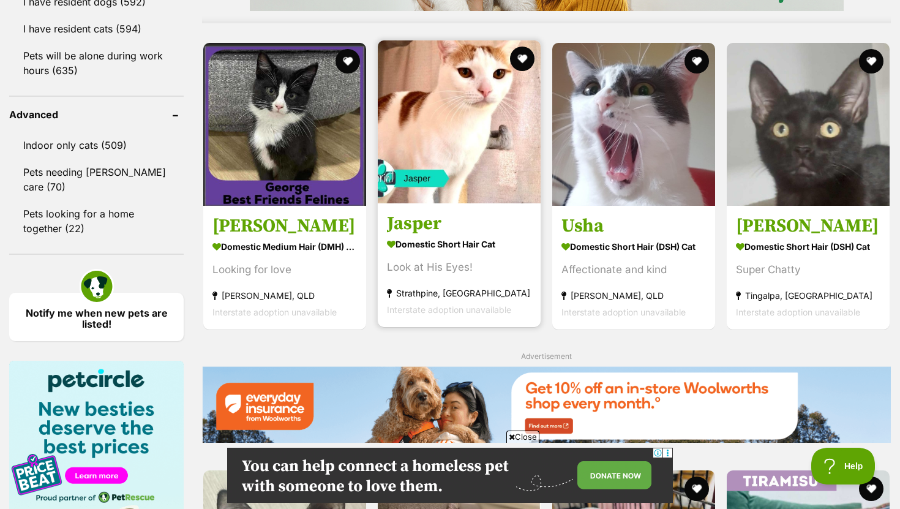
scroll to position [1210, 0]
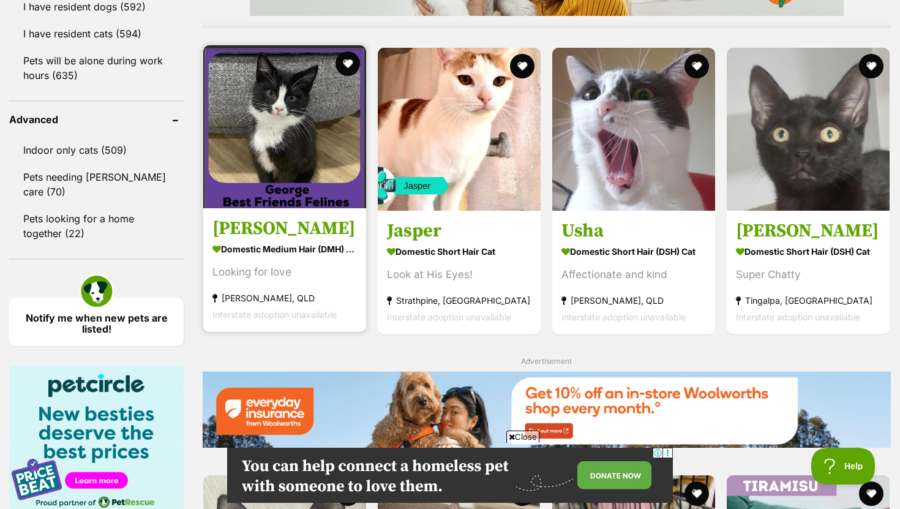
click at [309, 257] on strong "Domestic Medium Hair (DMH) Cat" at bounding box center [285, 249] width 145 height 18
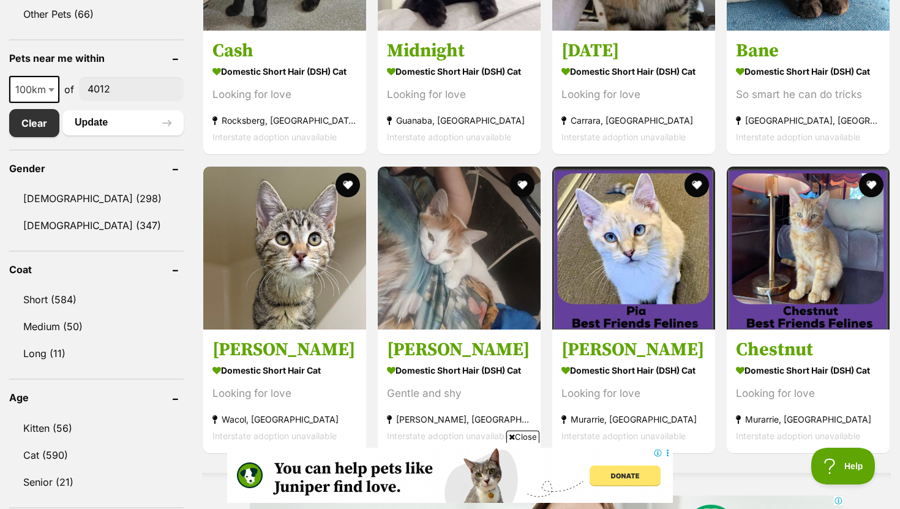
scroll to position [591, 0]
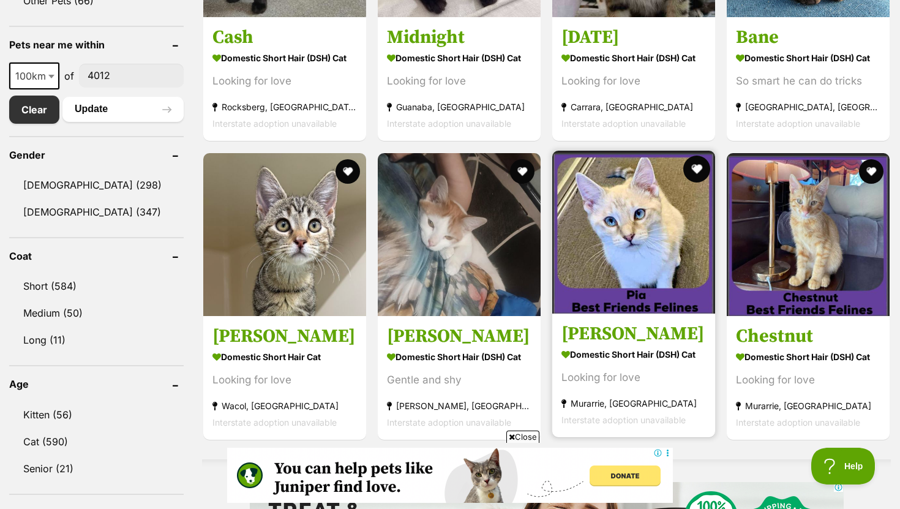
click at [695, 167] on button "favourite" at bounding box center [697, 169] width 27 height 27
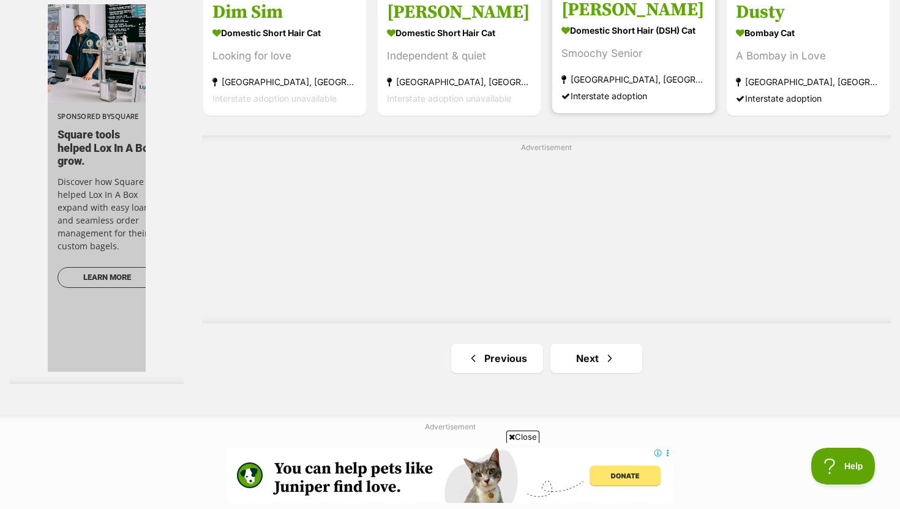
scroll to position [2168, 0]
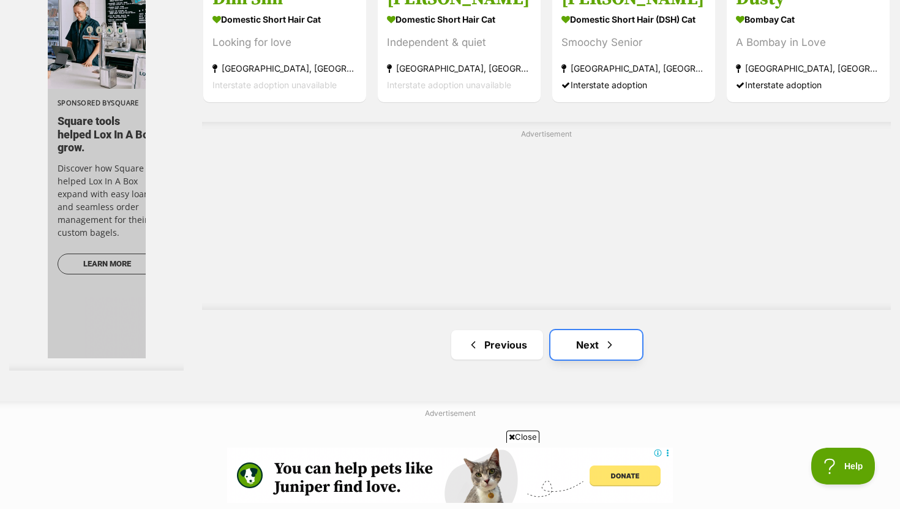
click at [597, 346] on link "Next" at bounding box center [597, 344] width 92 height 29
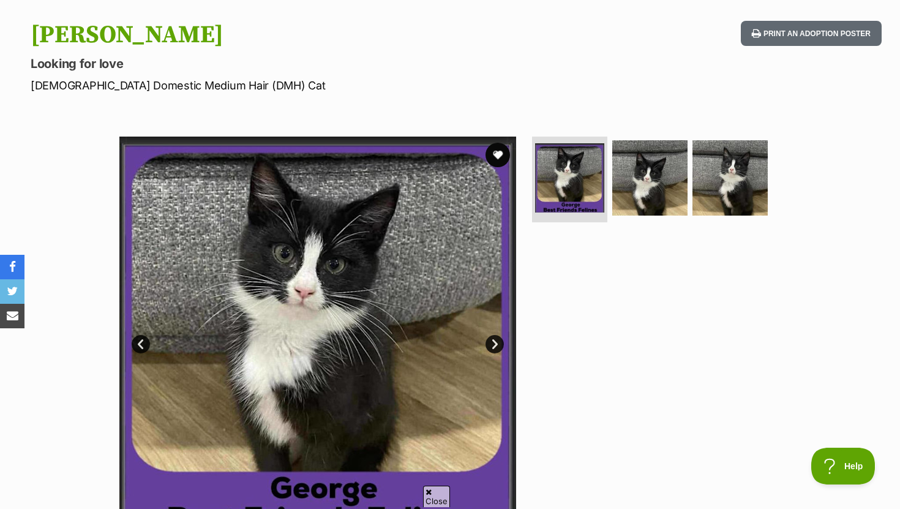
scroll to position [122, 0]
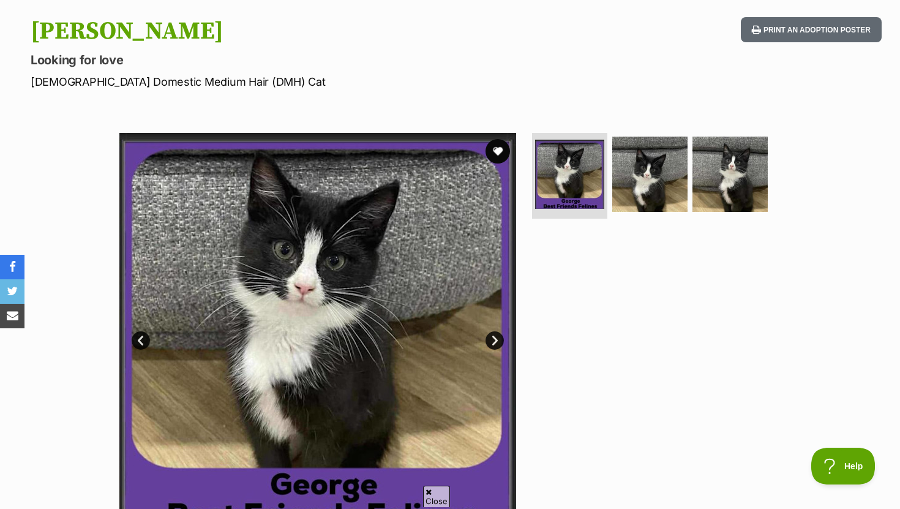
click at [494, 342] on link "Next" at bounding box center [495, 340] width 18 height 18
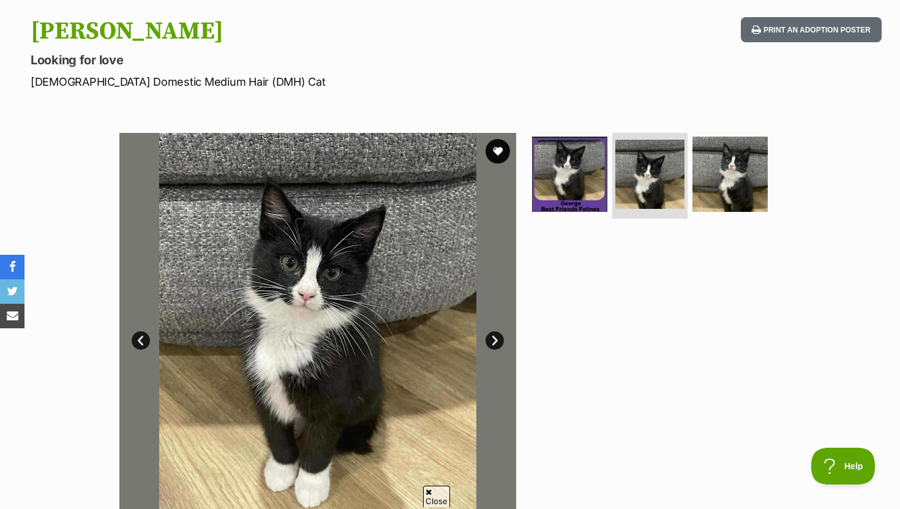
click at [494, 342] on link "Next" at bounding box center [495, 340] width 18 height 18
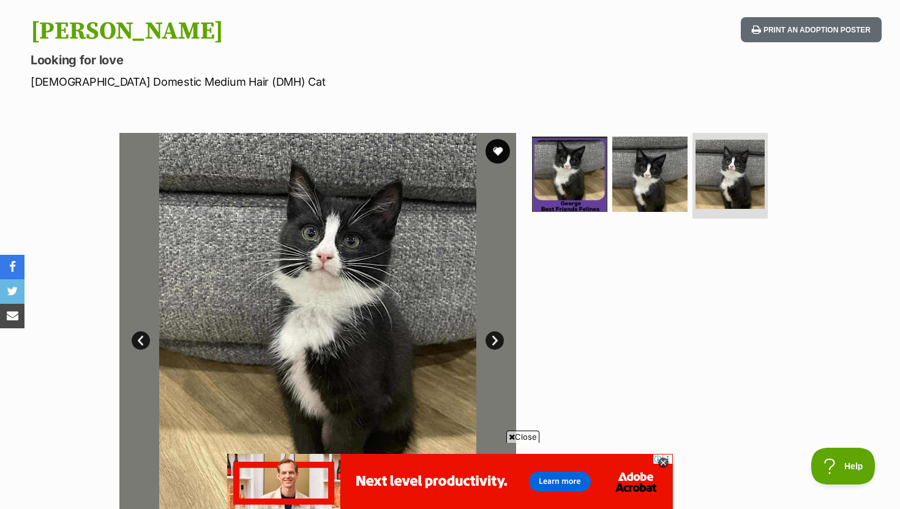
scroll to position [0, 0]
click at [493, 149] on button "favourite" at bounding box center [498, 151] width 27 height 27
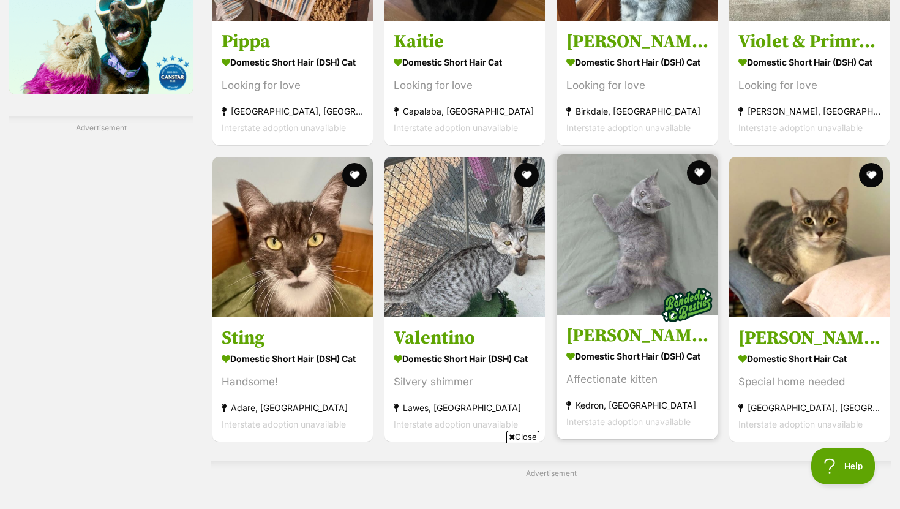
scroll to position [1740, 0]
click at [592, 335] on h3 "[PERSON_NAME]" at bounding box center [638, 334] width 142 height 23
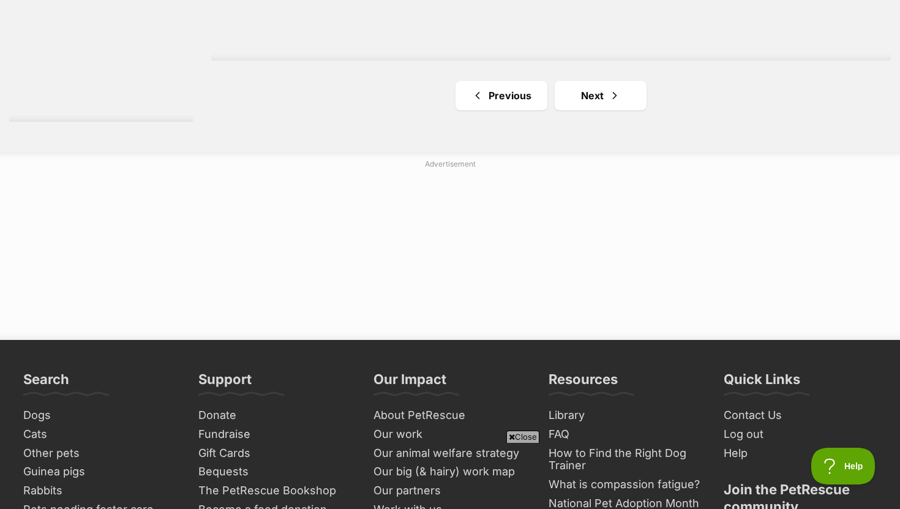
scroll to position [2346, 0]
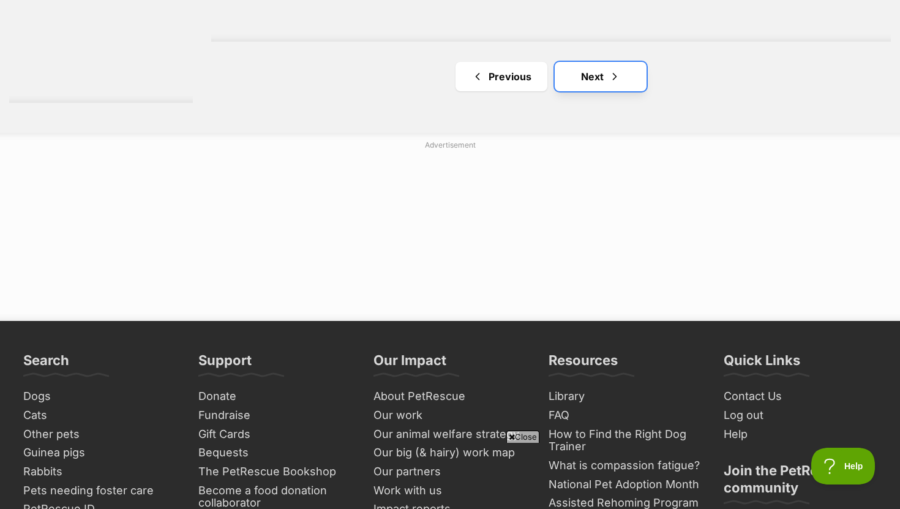
click at [627, 80] on link "Next" at bounding box center [601, 76] width 92 height 29
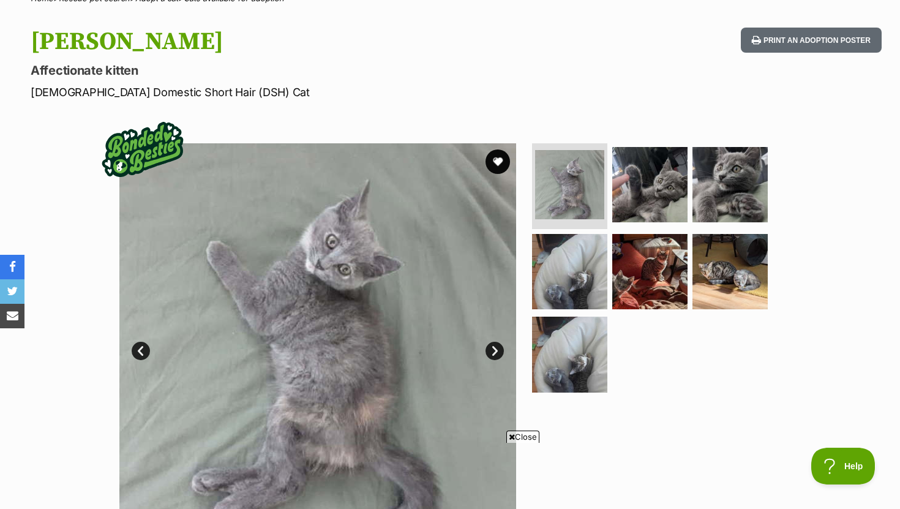
scroll to position [118, 0]
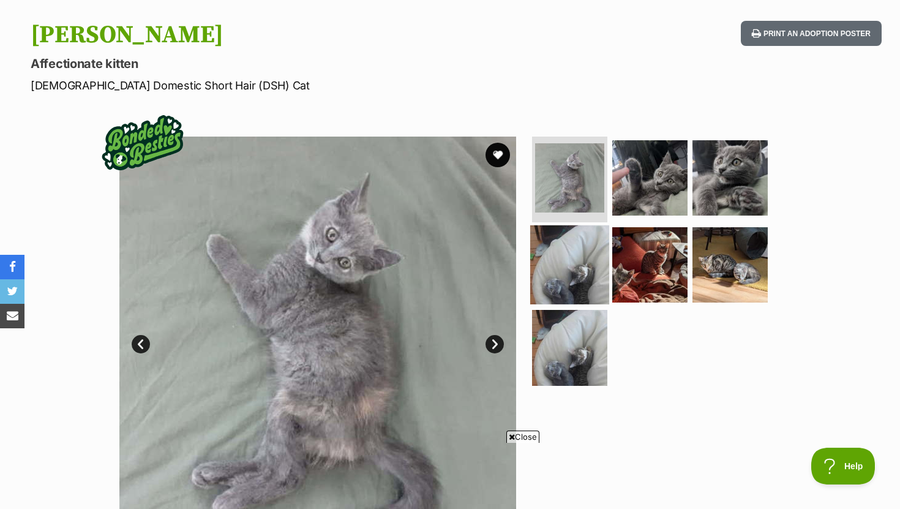
click at [572, 278] on img at bounding box center [569, 264] width 79 height 79
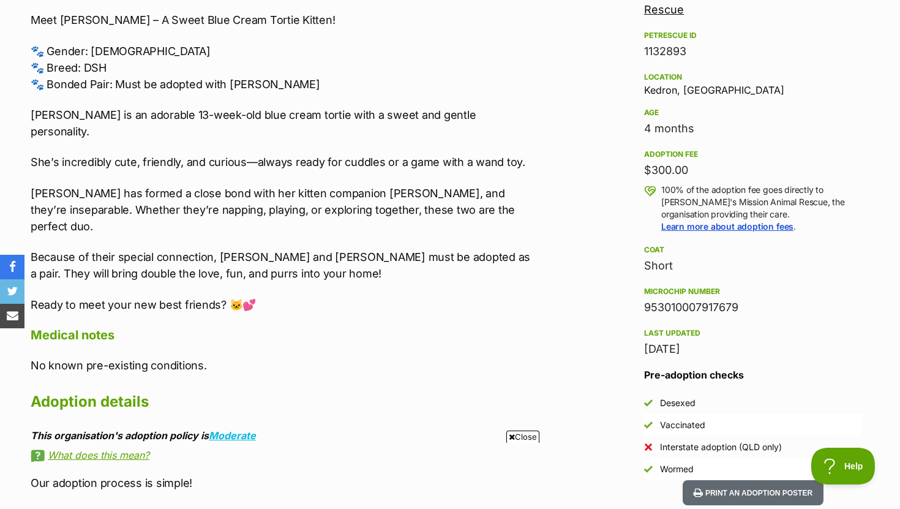
scroll to position [764, 0]
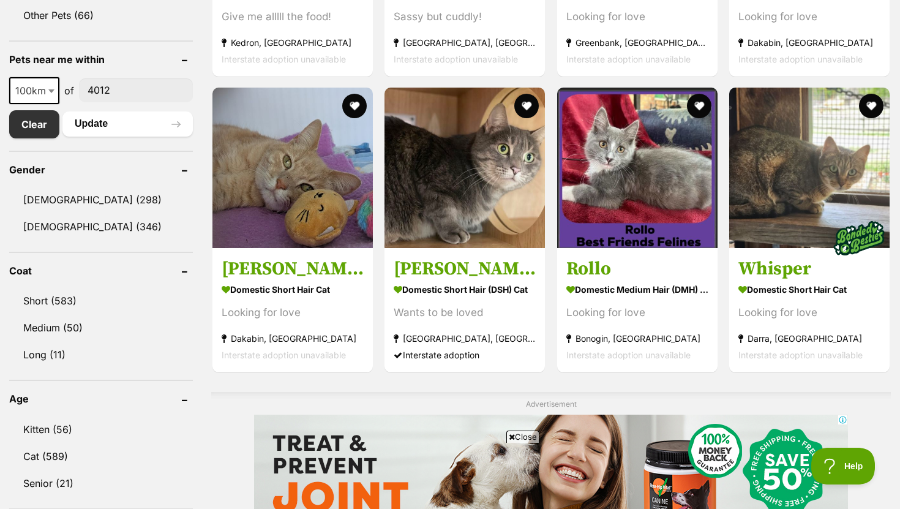
scroll to position [578, 0]
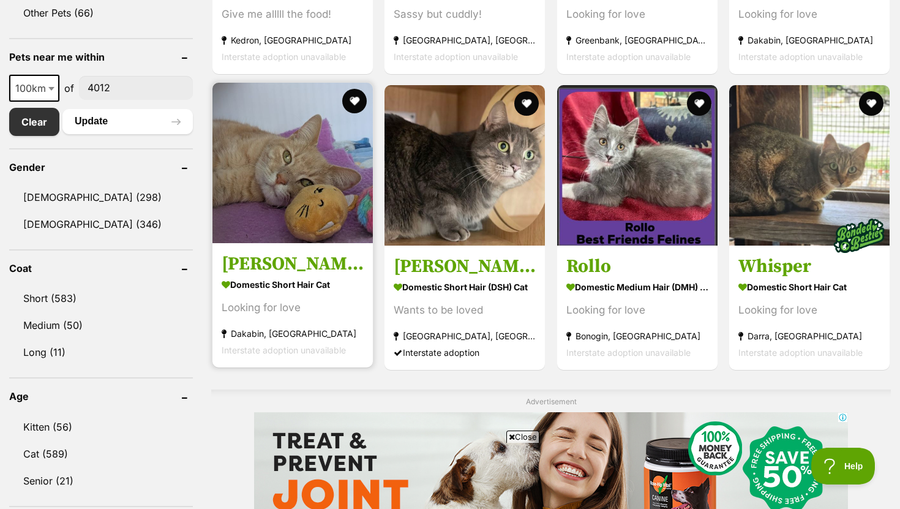
click at [298, 294] on section "Domestic Short Hair Cat Looking for love Dakabin, QLD Interstate adoption unava…" at bounding box center [293, 317] width 142 height 83
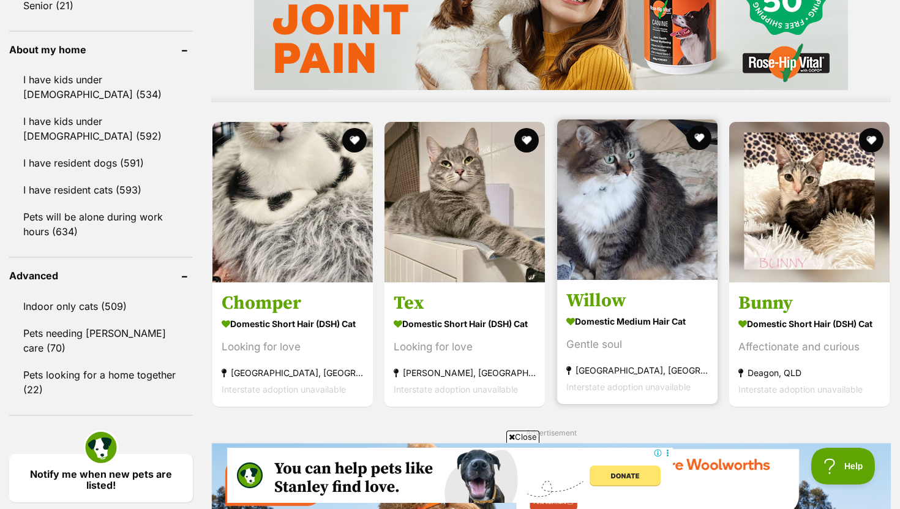
click at [622, 299] on h3 "Willow" at bounding box center [638, 300] width 142 height 23
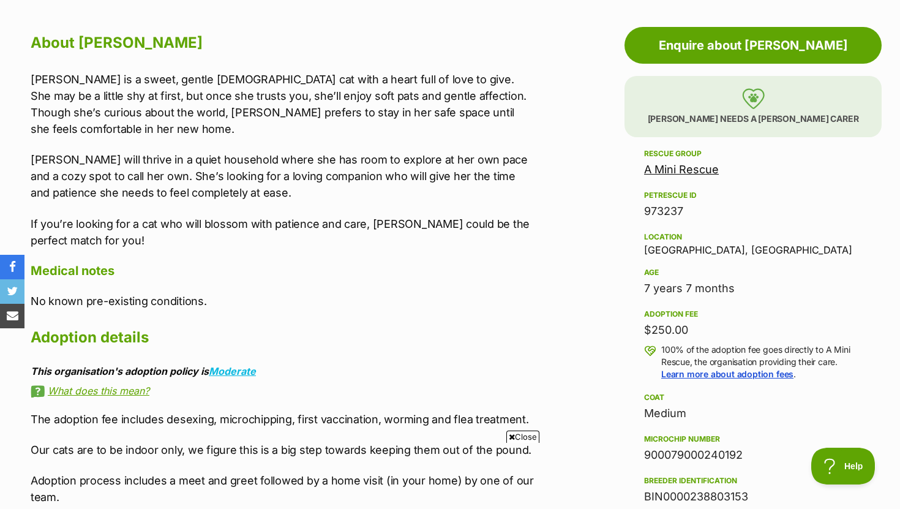
scroll to position [657, 0]
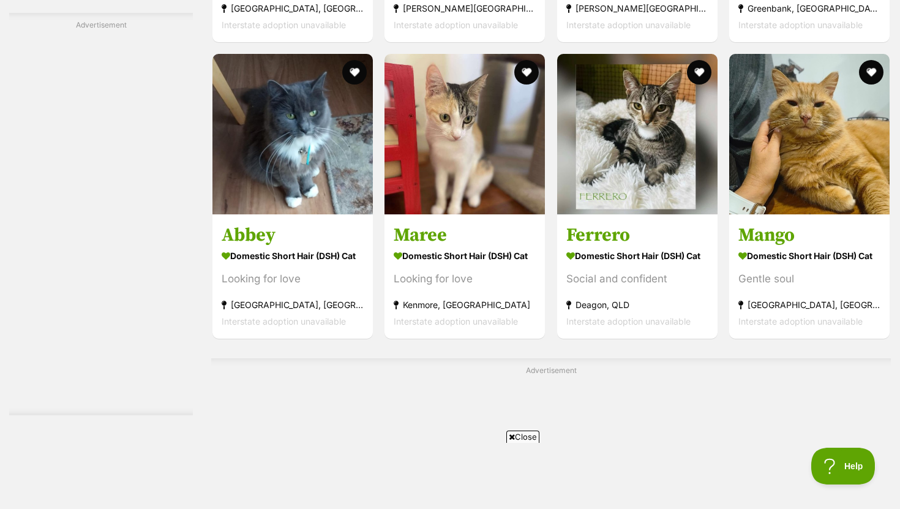
scroll to position [1875, 0]
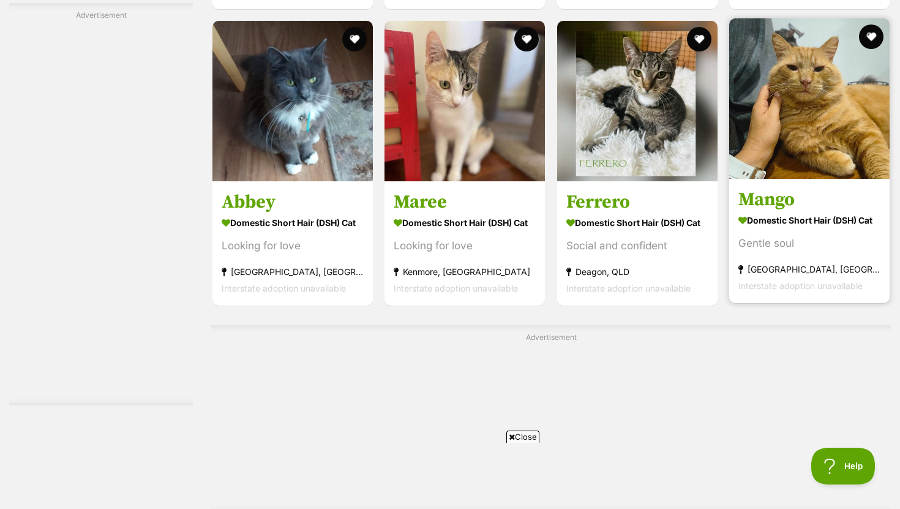
click at [762, 202] on h3 "Mango" at bounding box center [810, 199] width 142 height 23
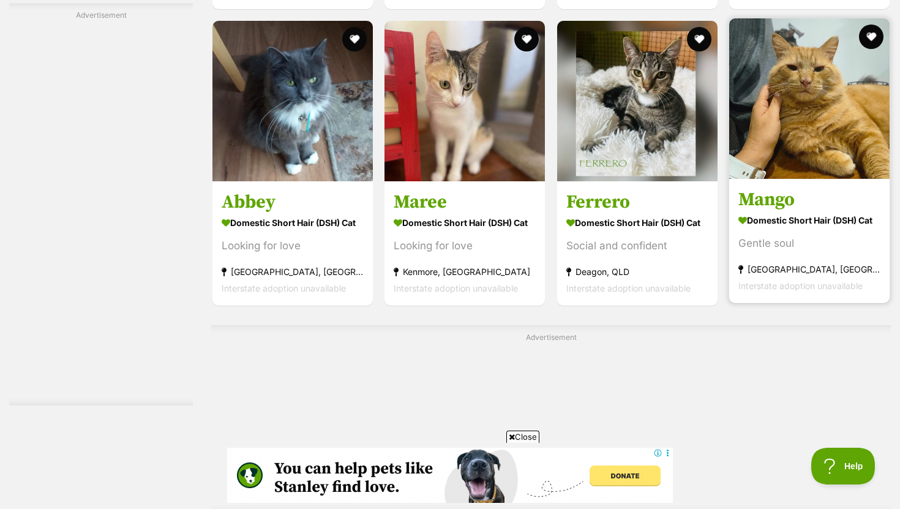
scroll to position [0, 0]
click at [870, 36] on button "favourite" at bounding box center [871, 36] width 27 height 27
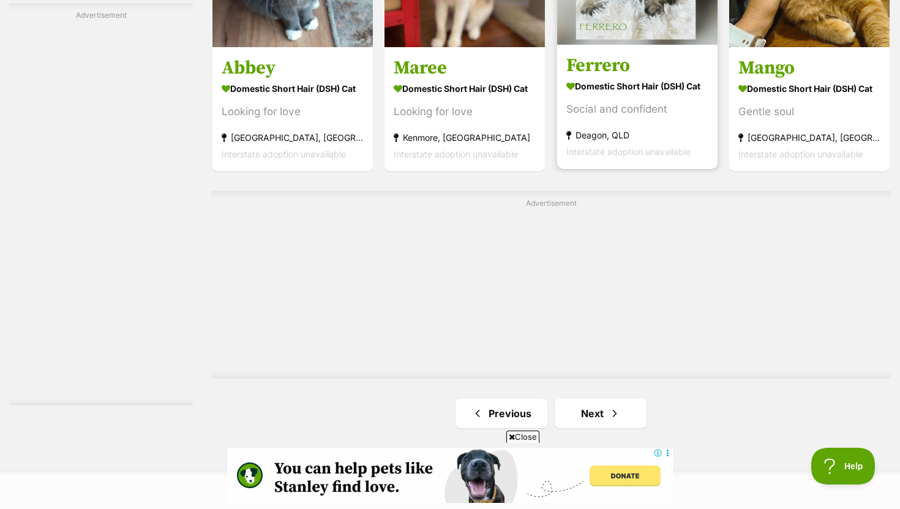
scroll to position [2052, 0]
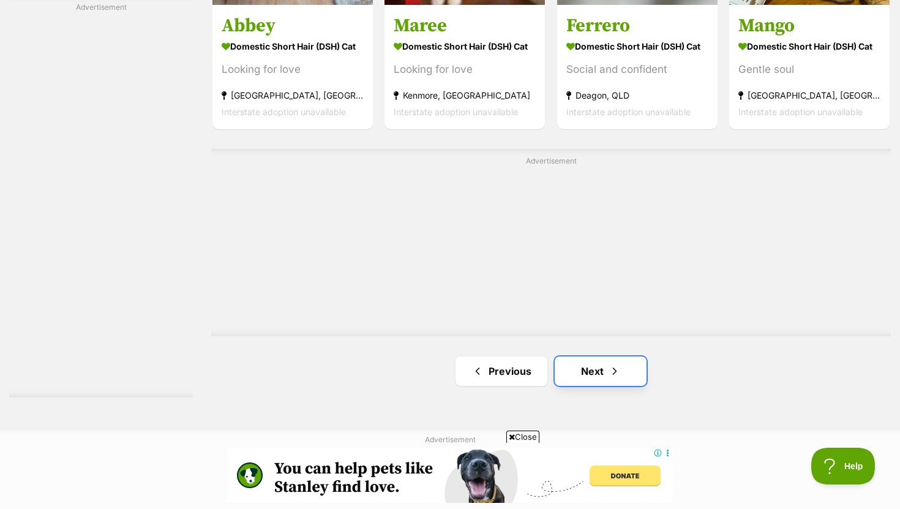
click at [578, 369] on link "Next" at bounding box center [601, 371] width 92 height 29
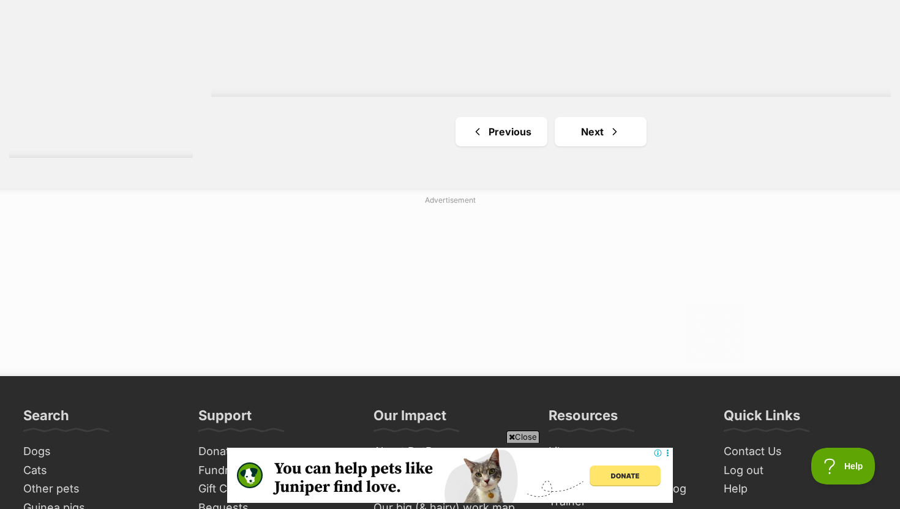
scroll to position [2382, 0]
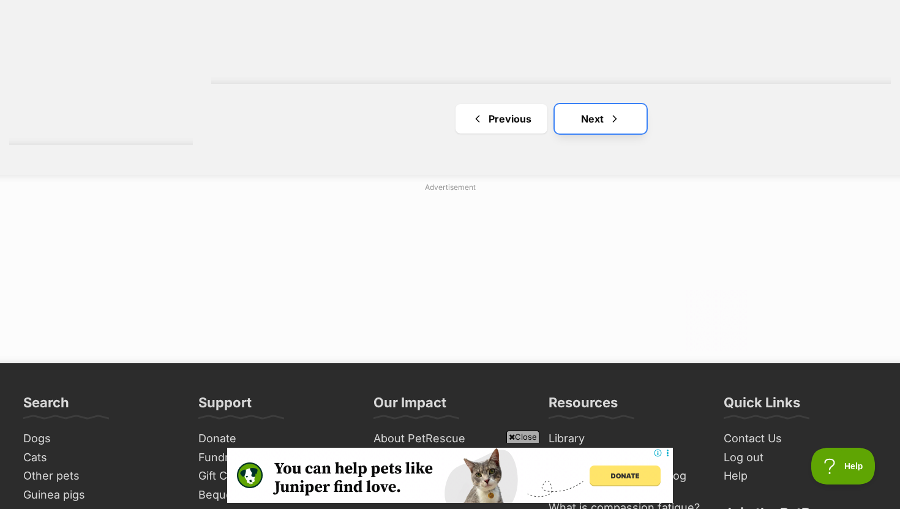
click at [621, 111] on link "Next" at bounding box center [601, 118] width 92 height 29
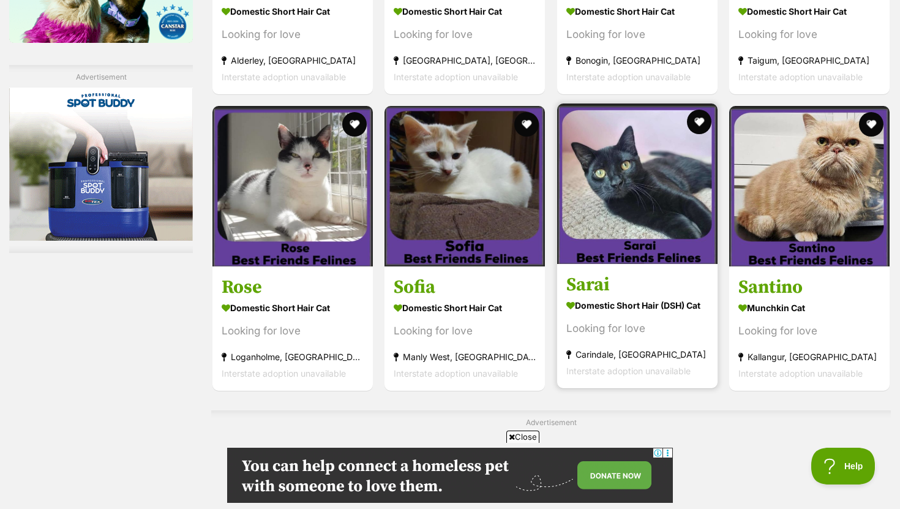
scroll to position [1792, 0]
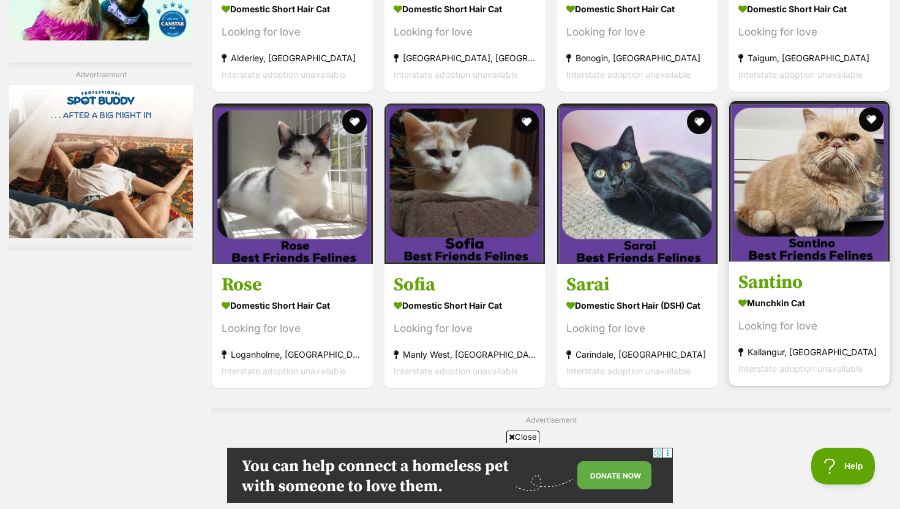
click at [763, 291] on h3 "Santino" at bounding box center [810, 282] width 142 height 23
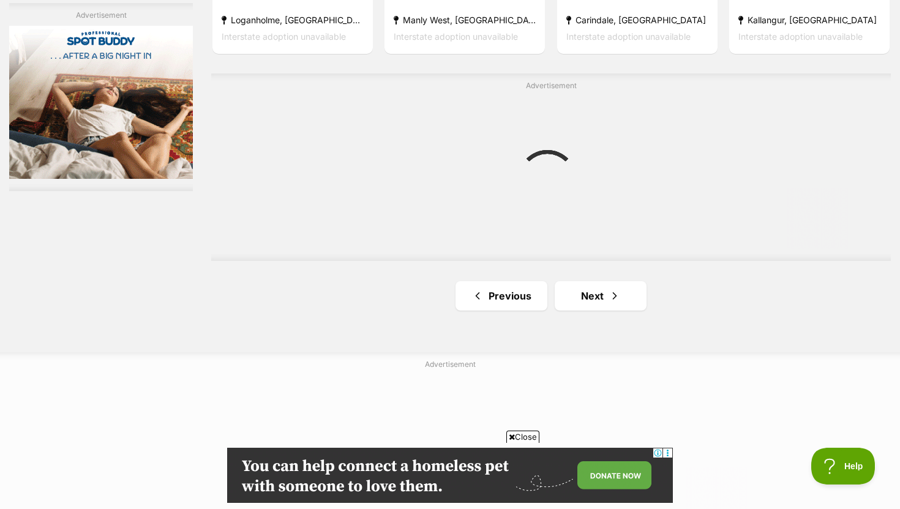
scroll to position [2129, 0]
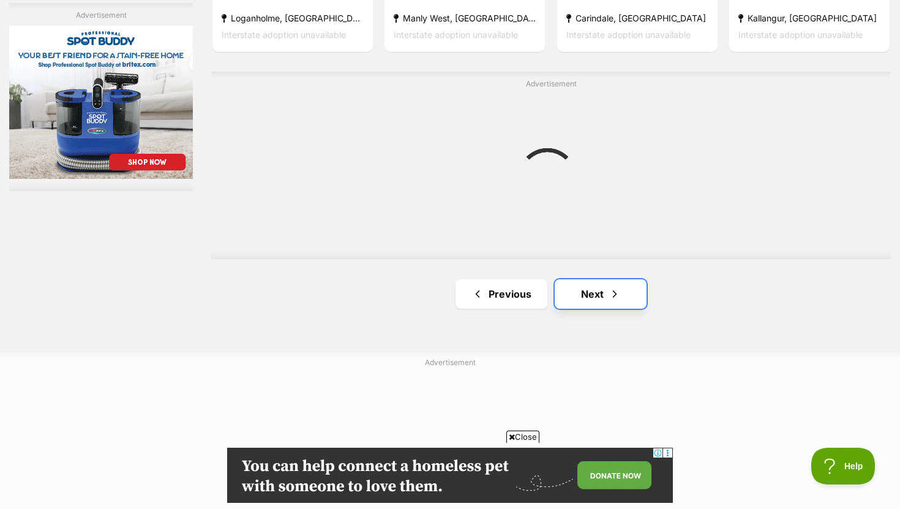
click at [589, 289] on link "Next" at bounding box center [601, 293] width 92 height 29
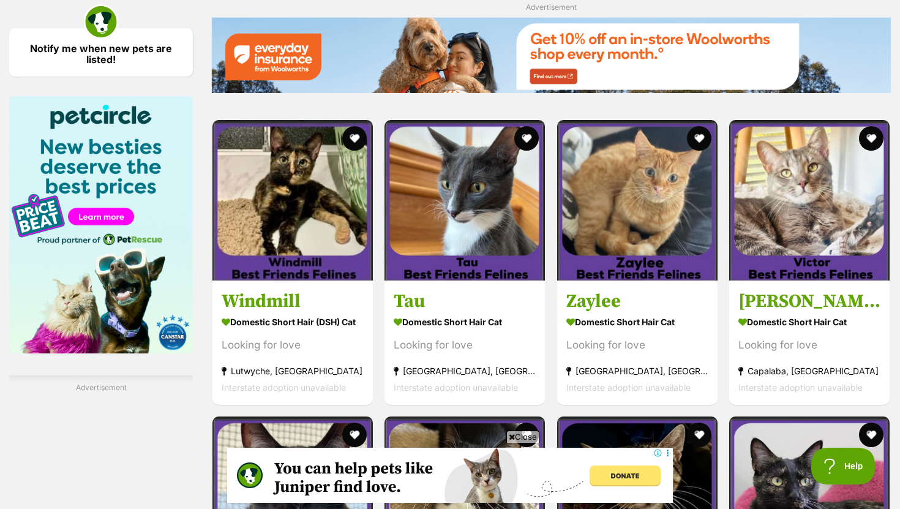
scroll to position [1478, 0]
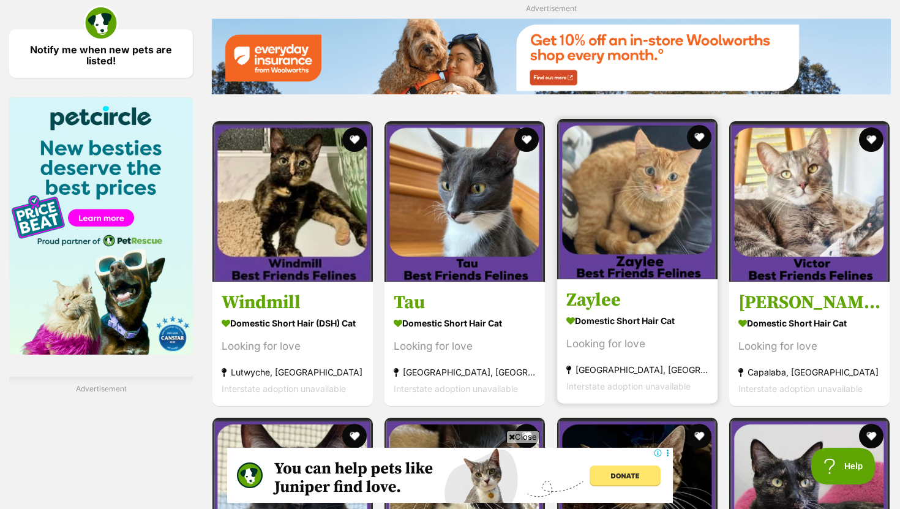
click at [573, 303] on h3 "Zaylee" at bounding box center [638, 300] width 142 height 23
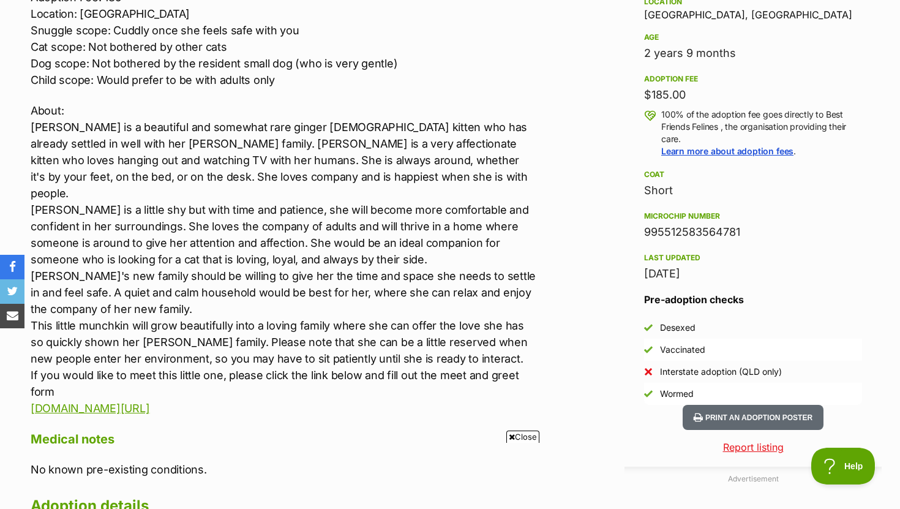
scroll to position [827, 0]
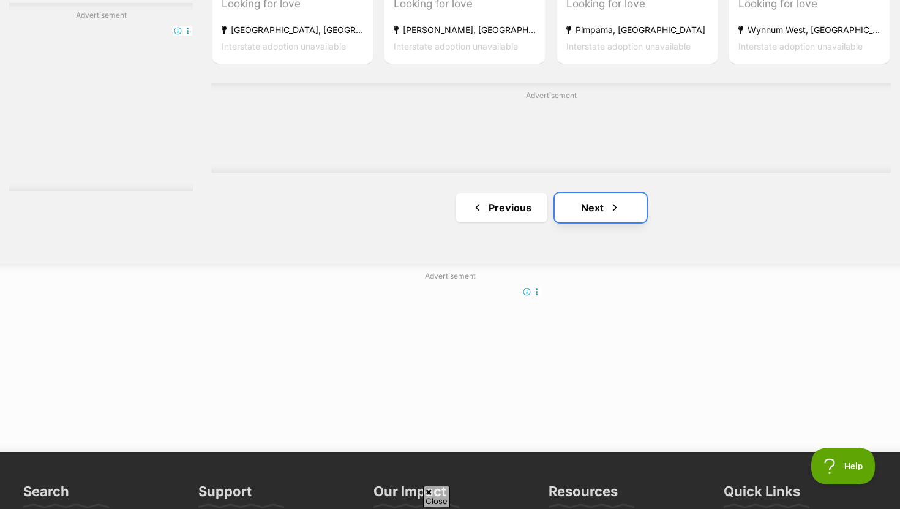
click at [589, 217] on link "Next" at bounding box center [601, 207] width 92 height 29
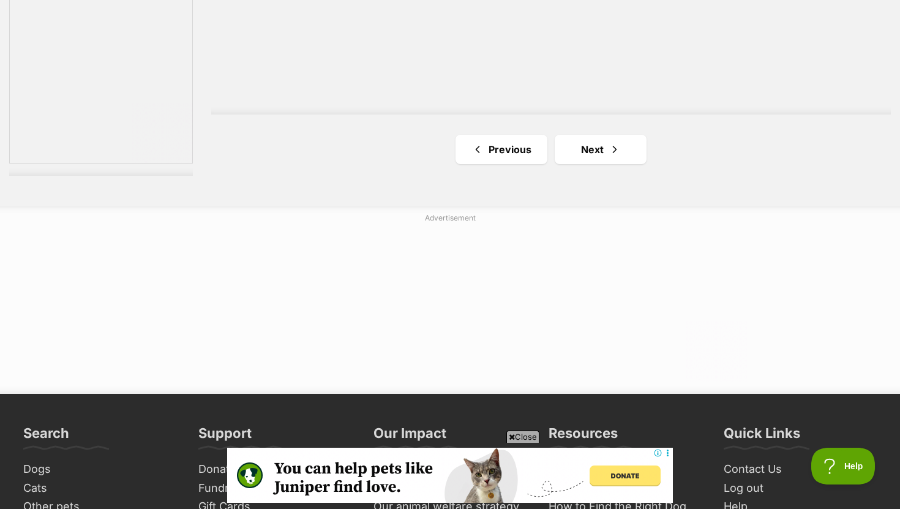
scroll to position [2352, 0]
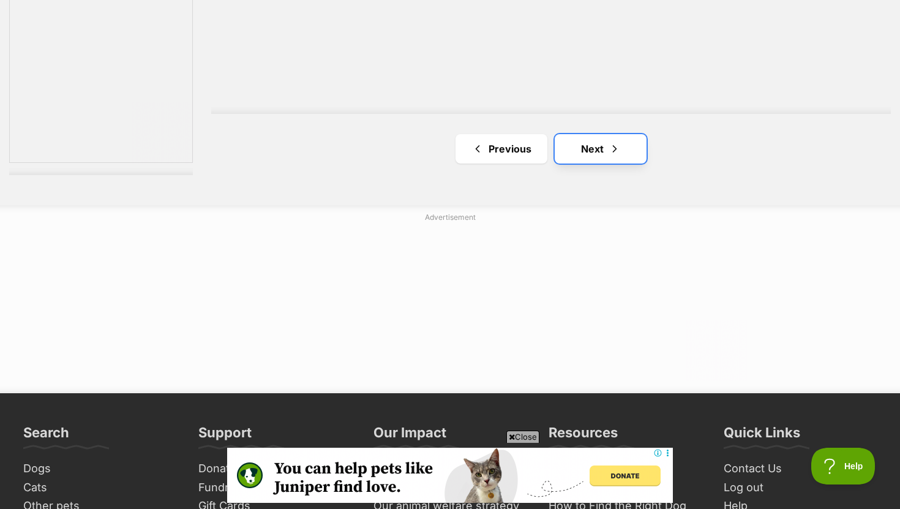
click at [603, 151] on link "Next" at bounding box center [601, 148] width 92 height 29
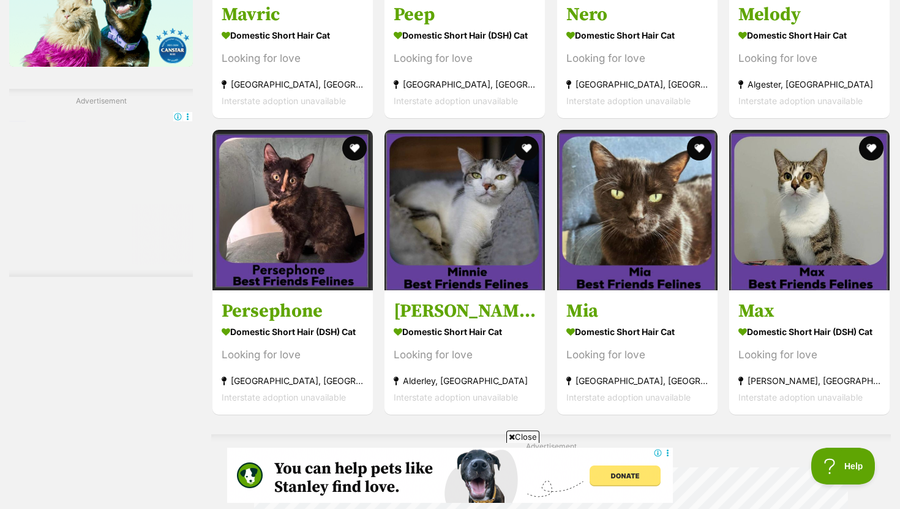
scroll to position [1767, 0]
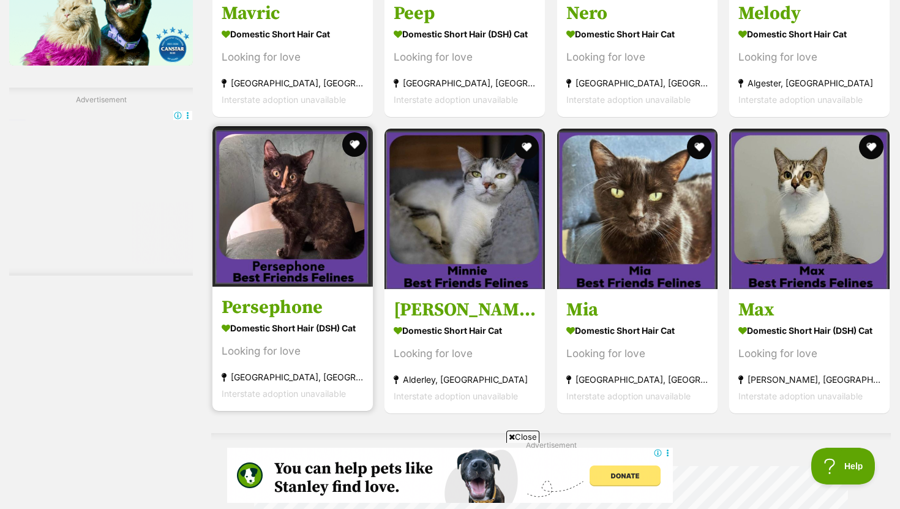
click at [260, 303] on h3 "Persephone" at bounding box center [293, 307] width 142 height 23
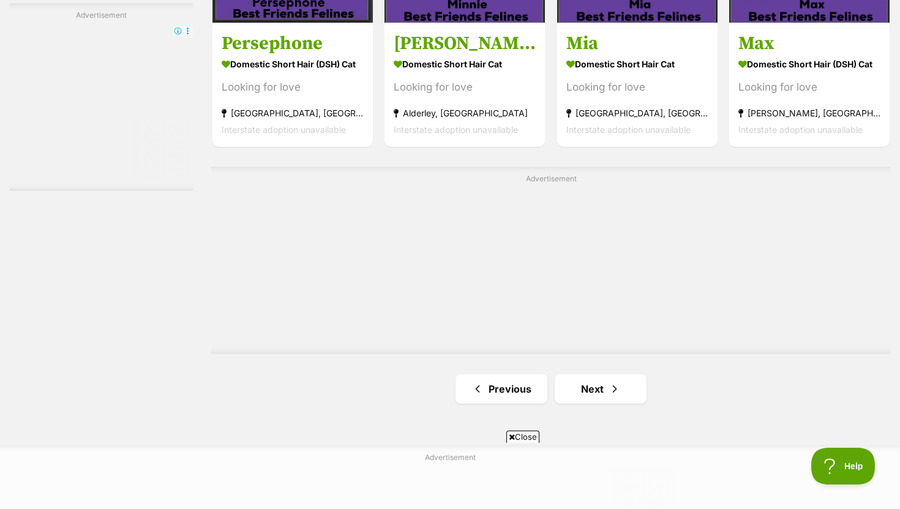
scroll to position [2036, 0]
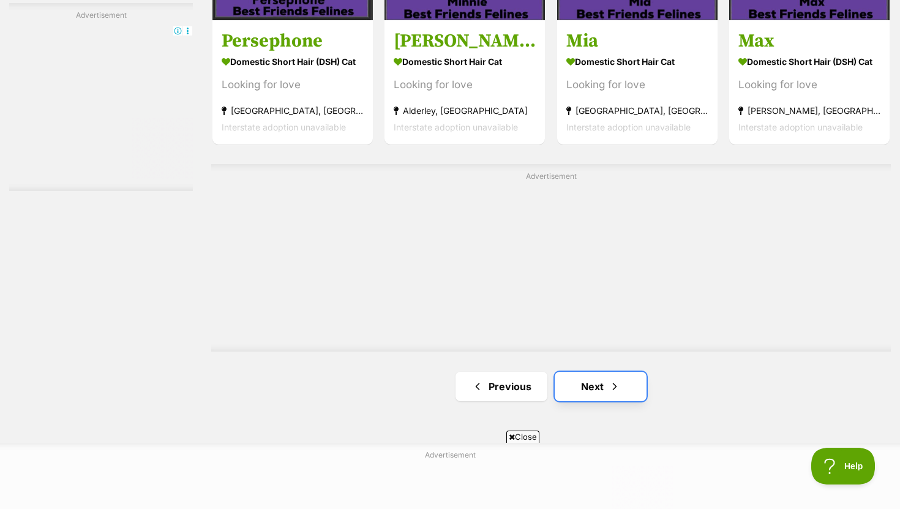
click at [602, 398] on link "Next" at bounding box center [601, 386] width 92 height 29
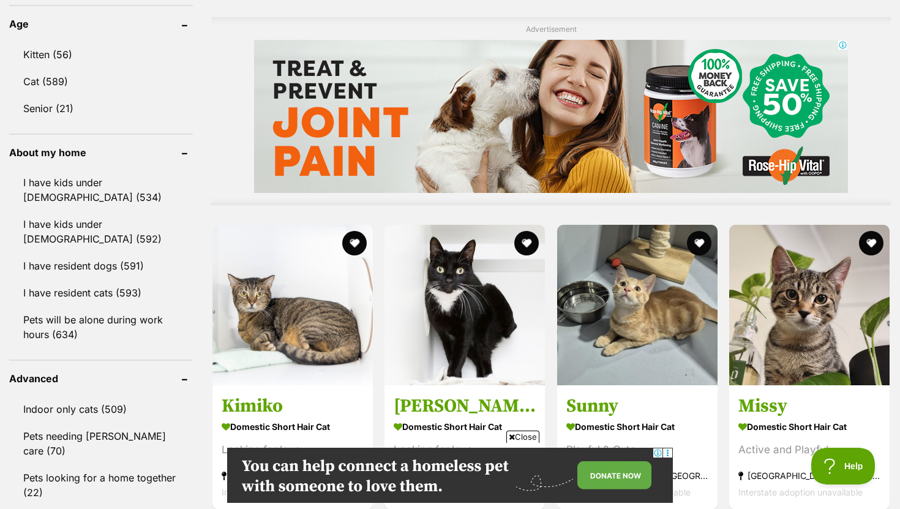
scroll to position [938, 0]
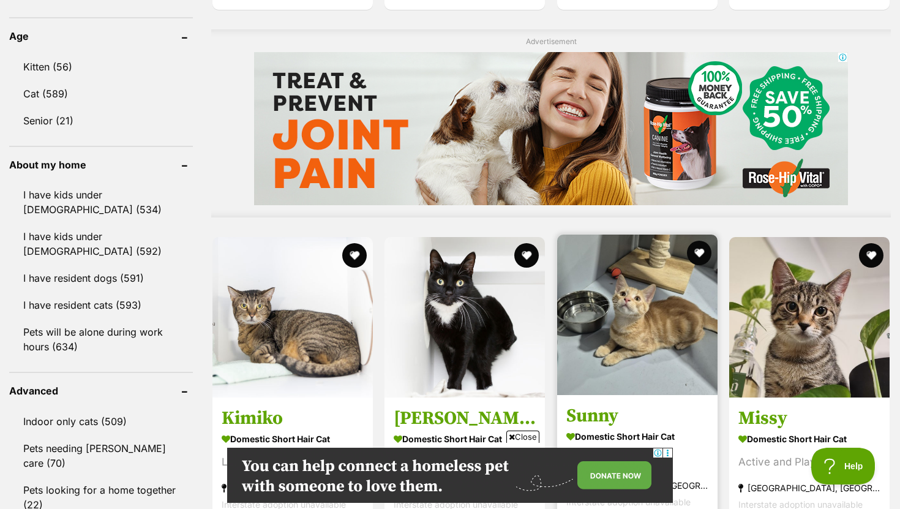
click at [615, 413] on h3 "Sunny" at bounding box center [638, 415] width 142 height 23
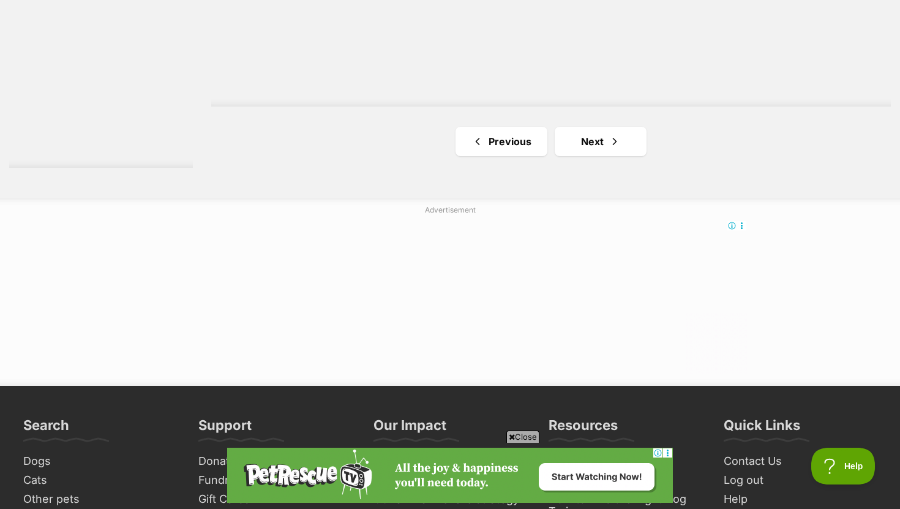
scroll to position [2284, 0]
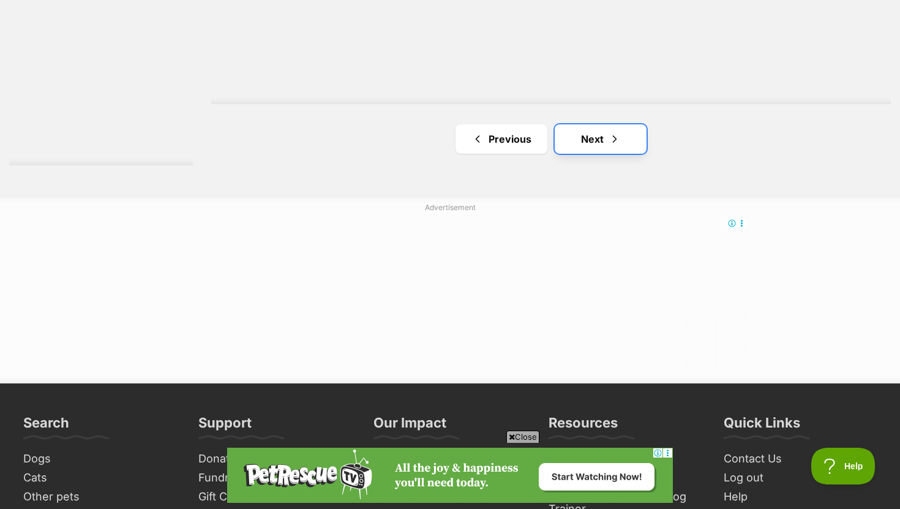
click at [620, 146] on span "Next page" at bounding box center [615, 139] width 12 height 15
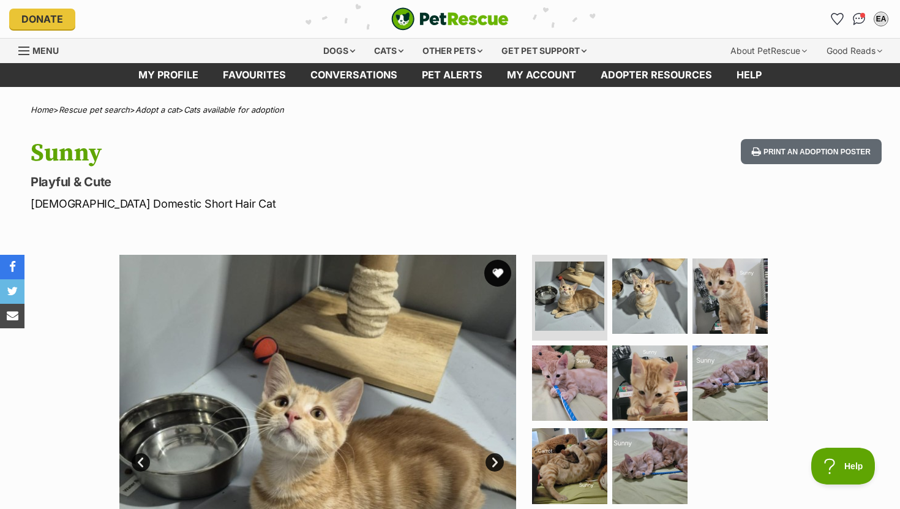
click at [499, 271] on button "favourite" at bounding box center [498, 273] width 27 height 27
click at [859, 18] on img "Conversations" at bounding box center [859, 19] width 17 height 16
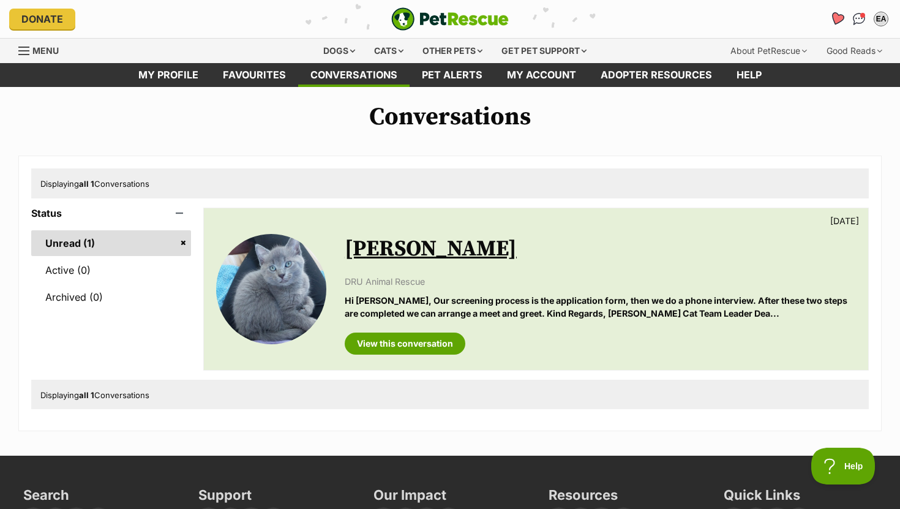
click at [836, 20] on icon "Favourites" at bounding box center [837, 19] width 15 height 14
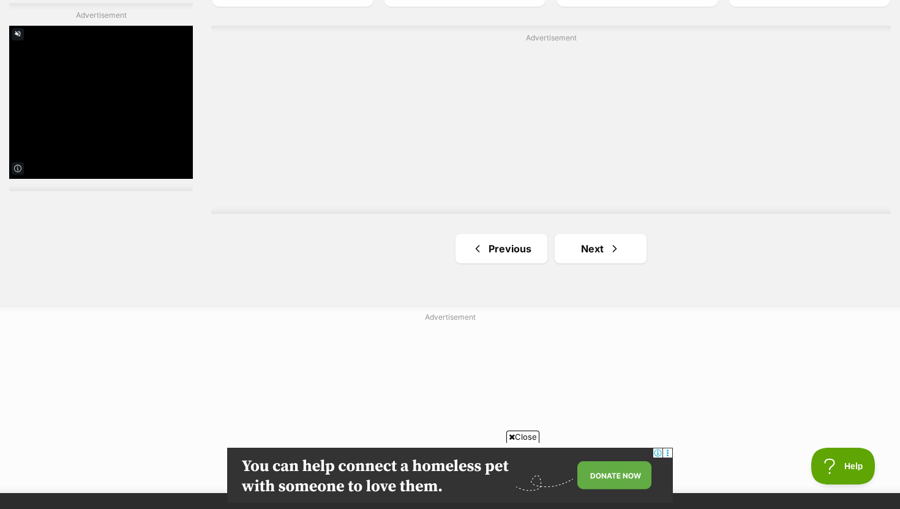
scroll to position [2295, 0]
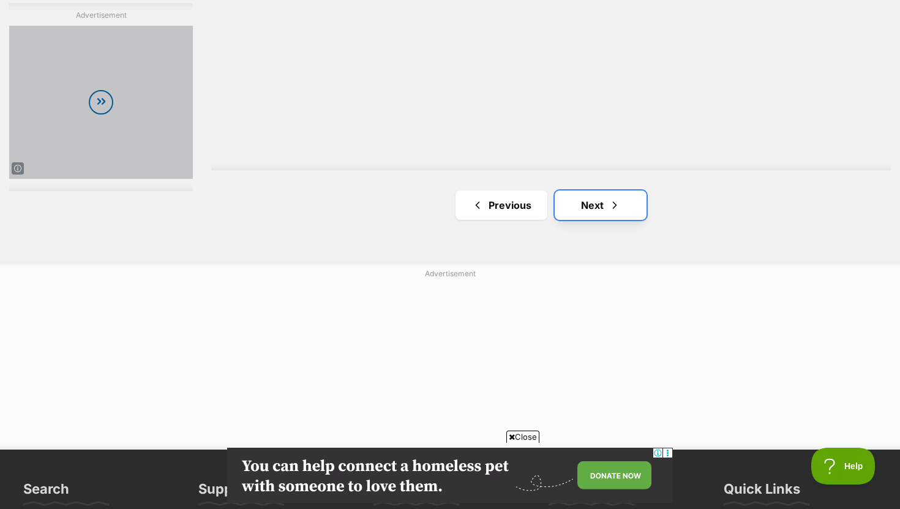
click at [603, 206] on link "Next" at bounding box center [601, 205] width 92 height 29
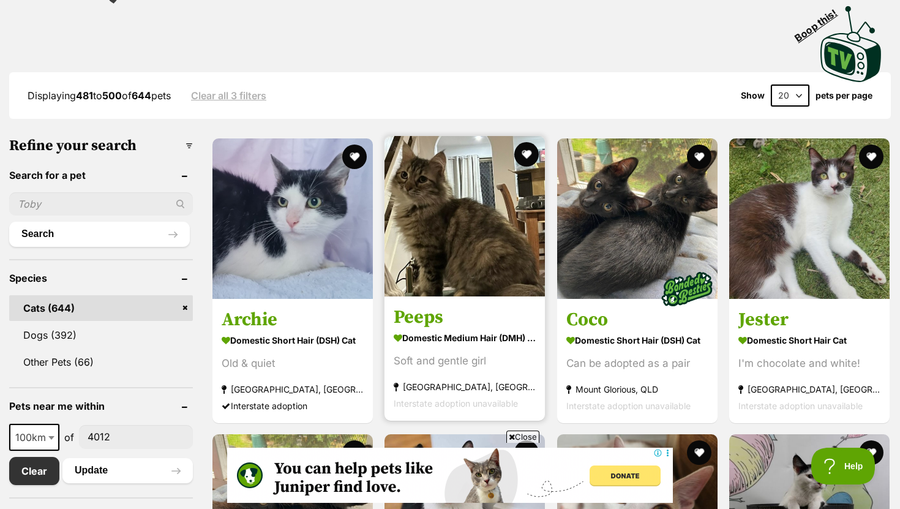
click at [439, 325] on h3 "Peeps" at bounding box center [465, 316] width 142 height 23
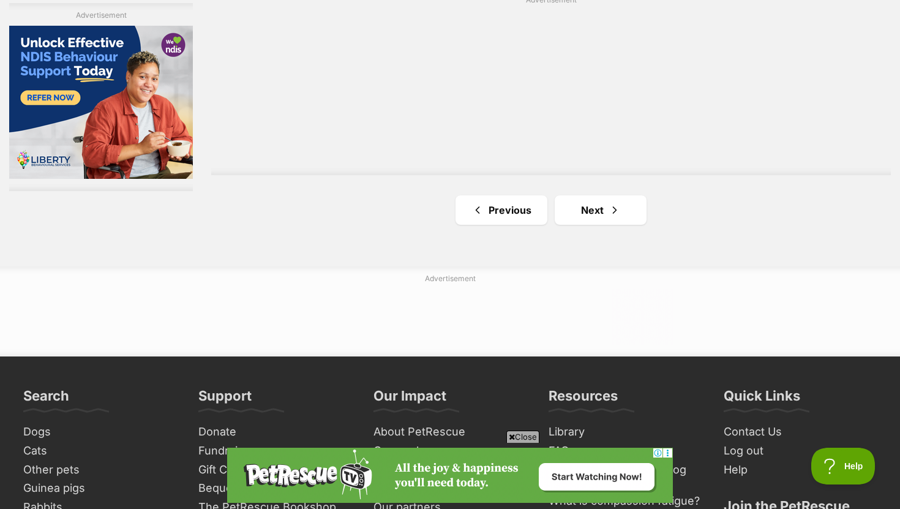
scroll to position [2236, 0]
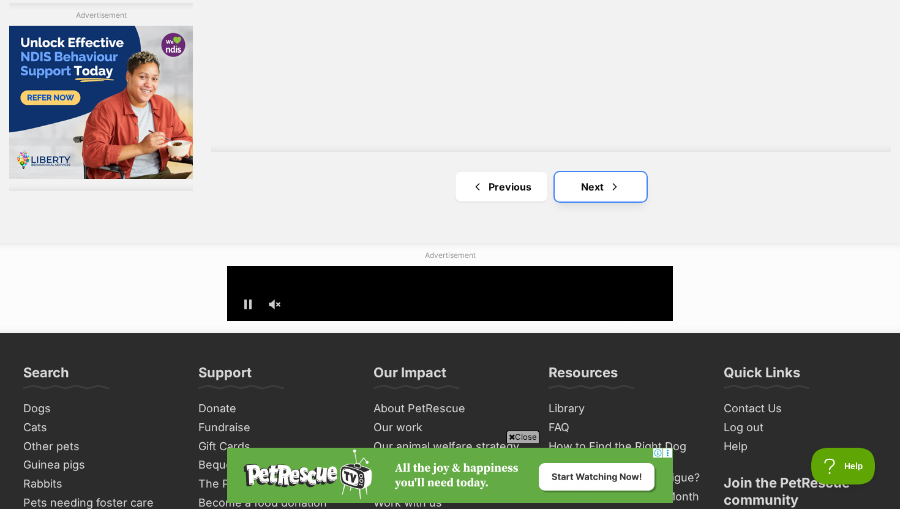
click at [622, 187] on link "Next" at bounding box center [601, 186] width 92 height 29
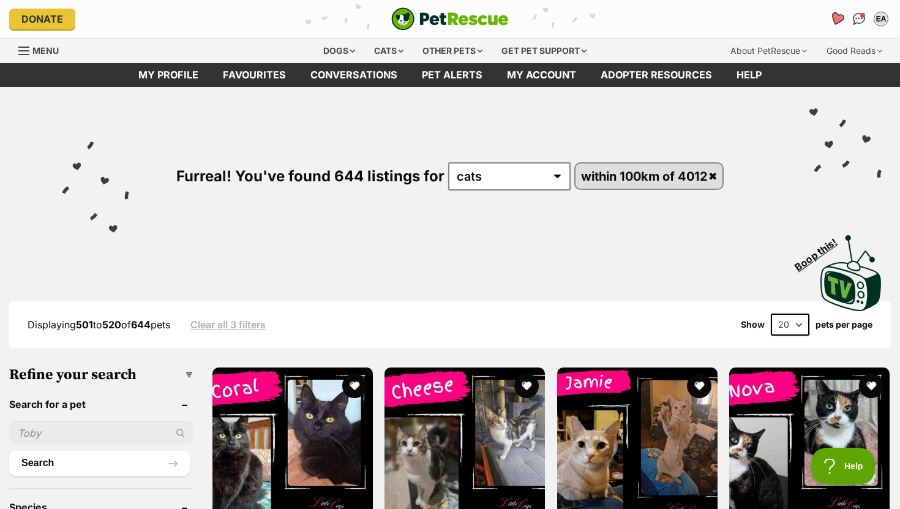
click at [836, 22] on icon "Favourites" at bounding box center [837, 19] width 15 height 14
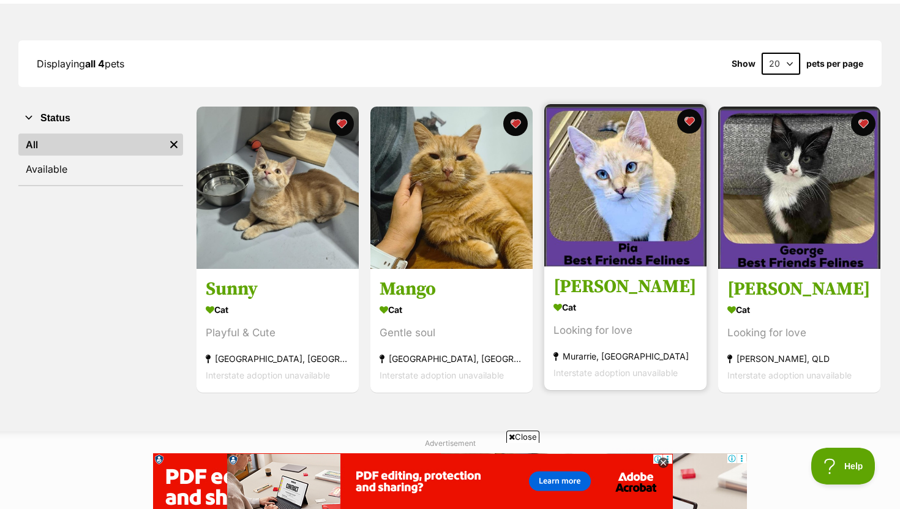
click at [584, 293] on h3 "[PERSON_NAME]" at bounding box center [626, 287] width 144 height 23
